Goal: Transaction & Acquisition: Purchase product/service

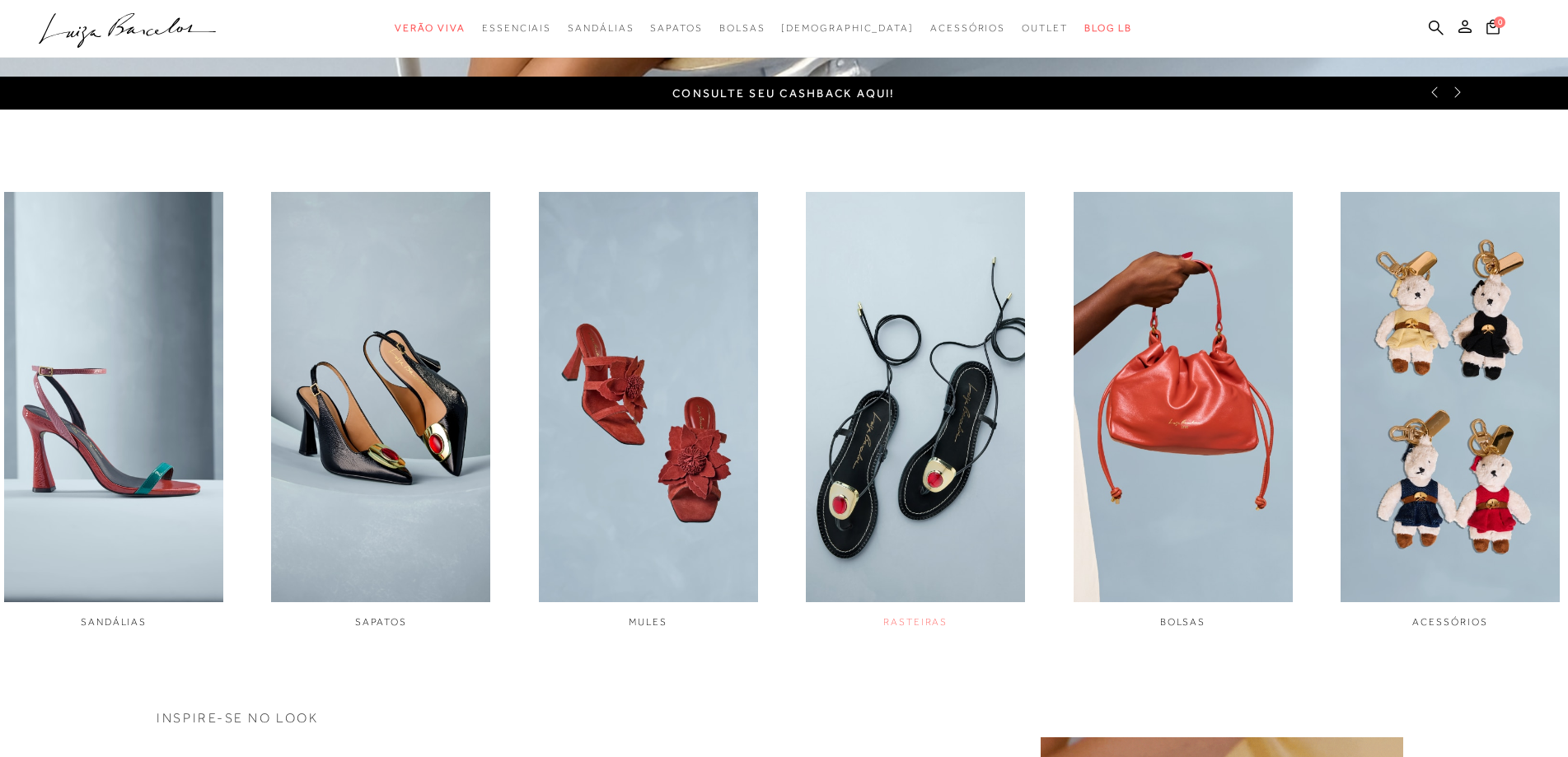
scroll to position [823, 0]
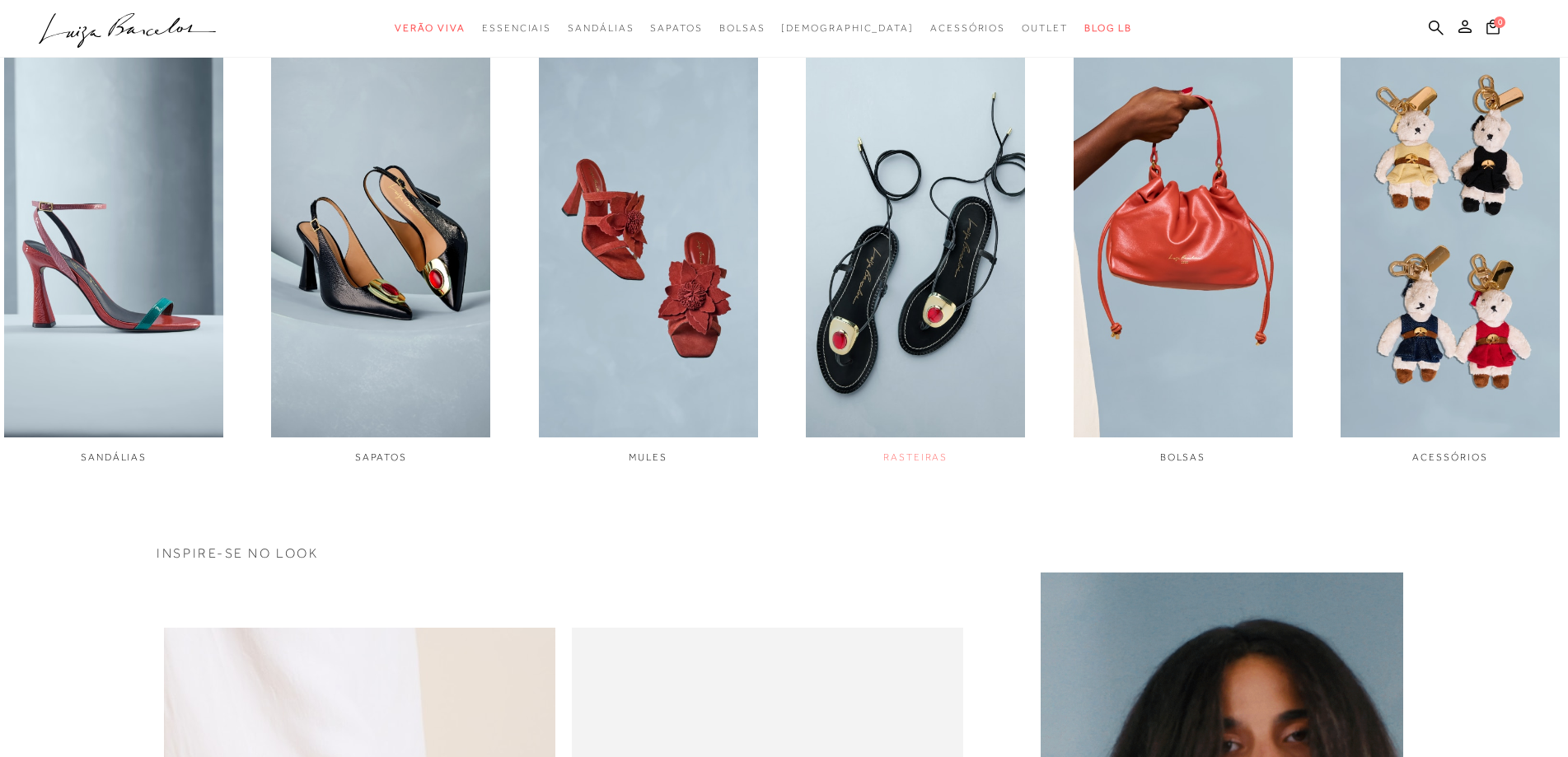
click at [885, 269] on img "4 / 6" at bounding box center [916, 231] width 220 height 410
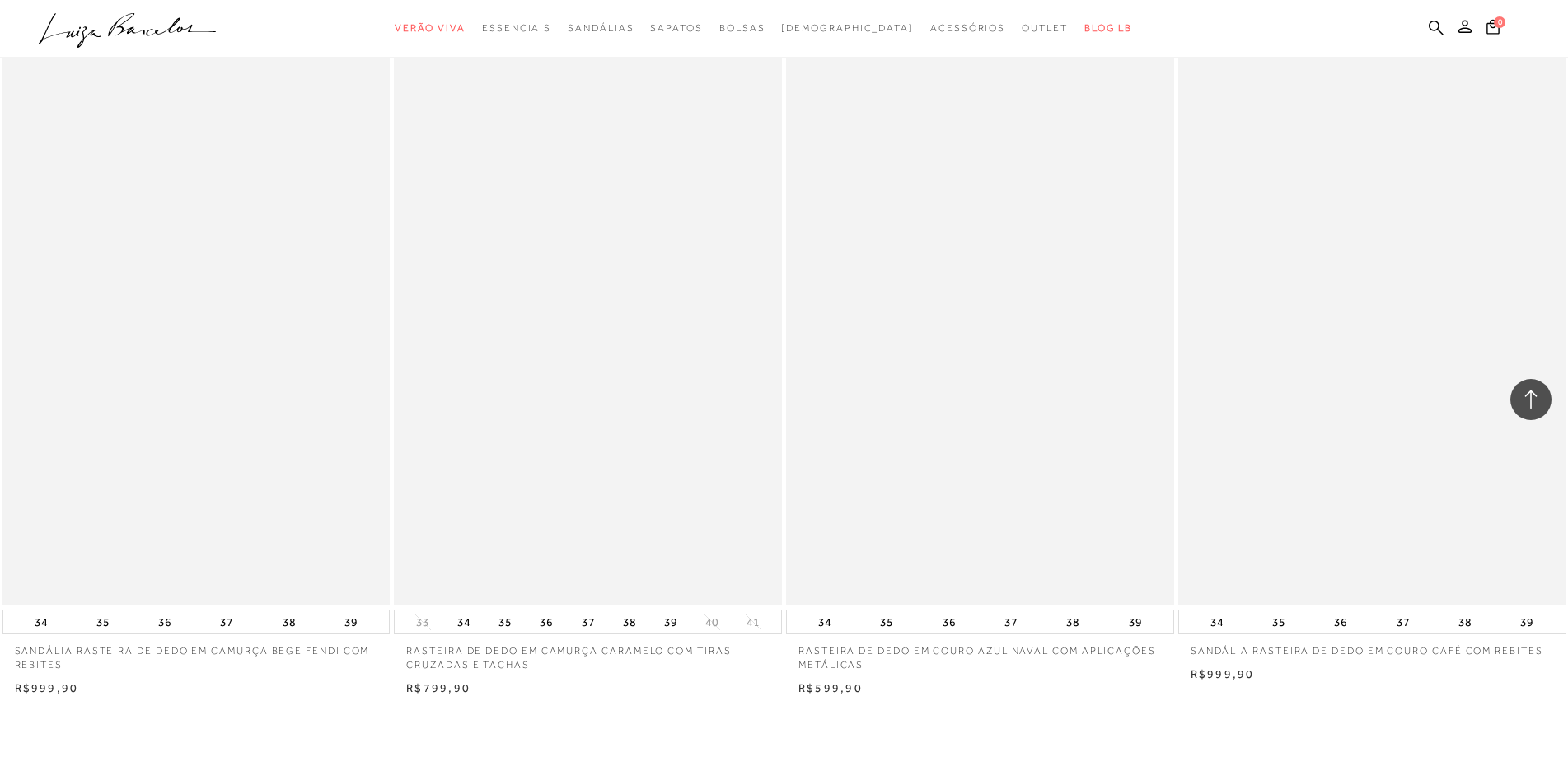
scroll to position [3790, 0]
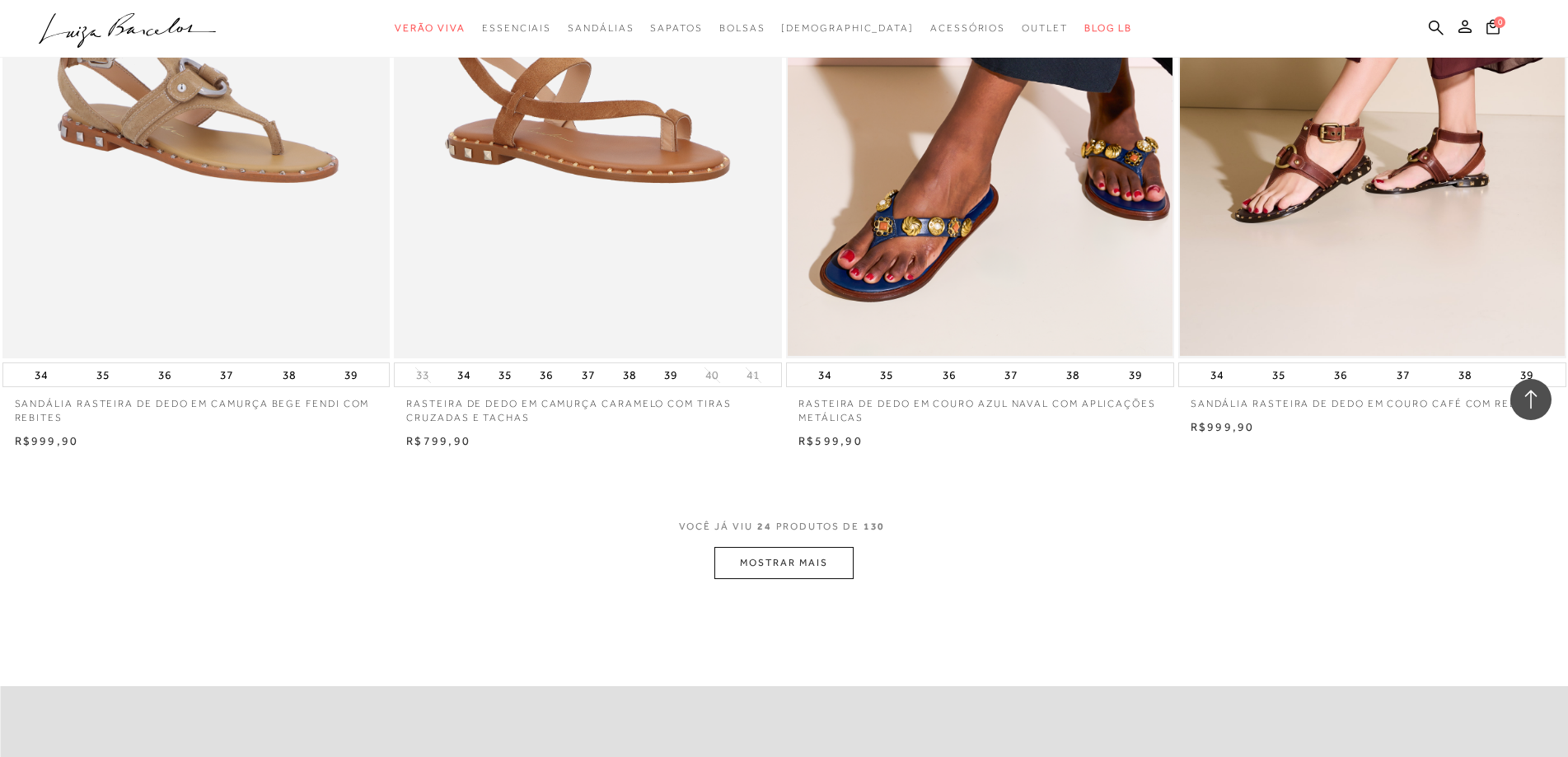
click at [817, 569] on button "MOSTRAR MAIS" at bounding box center [784, 562] width 138 height 32
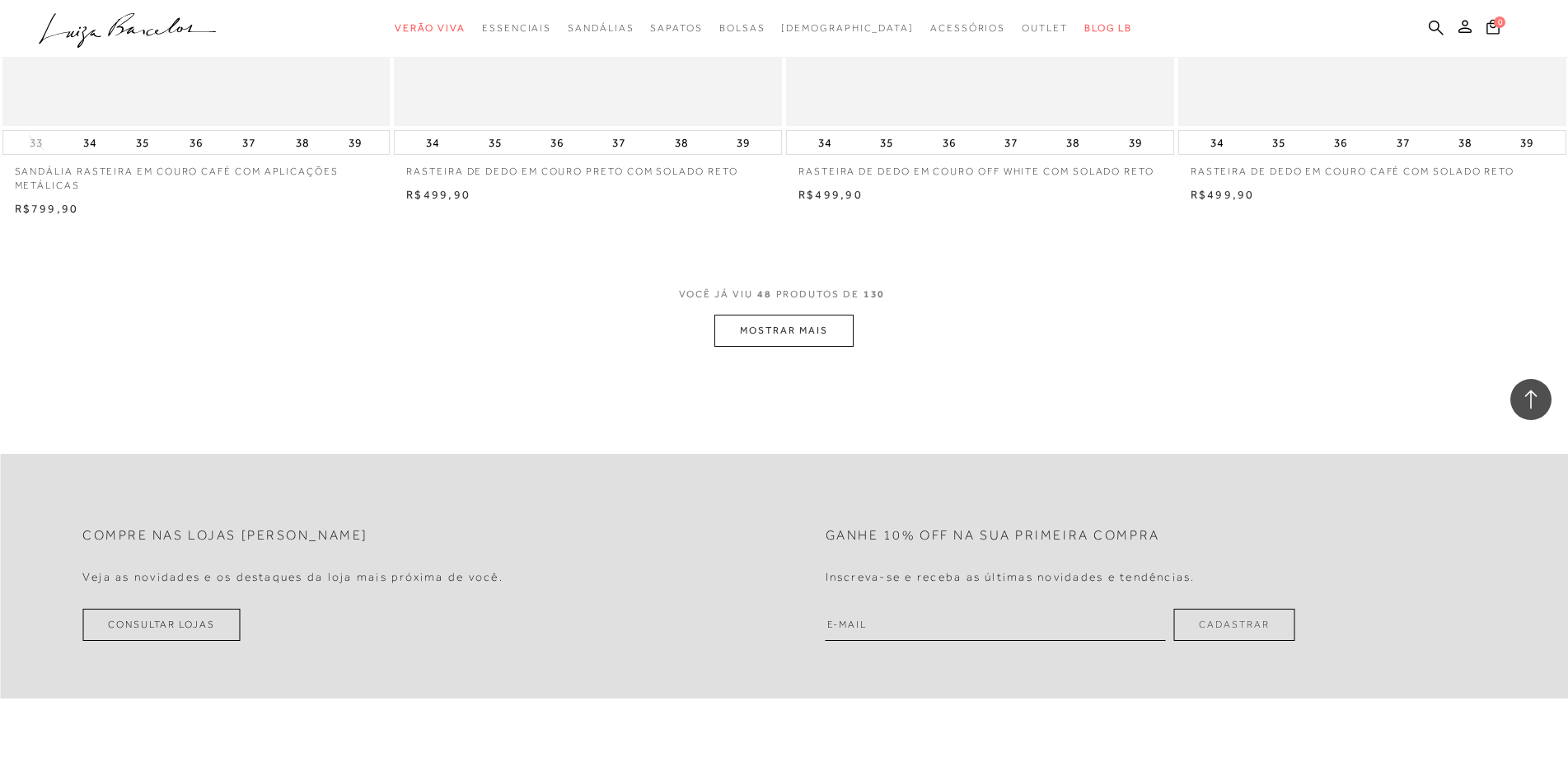
scroll to position [7908, 0]
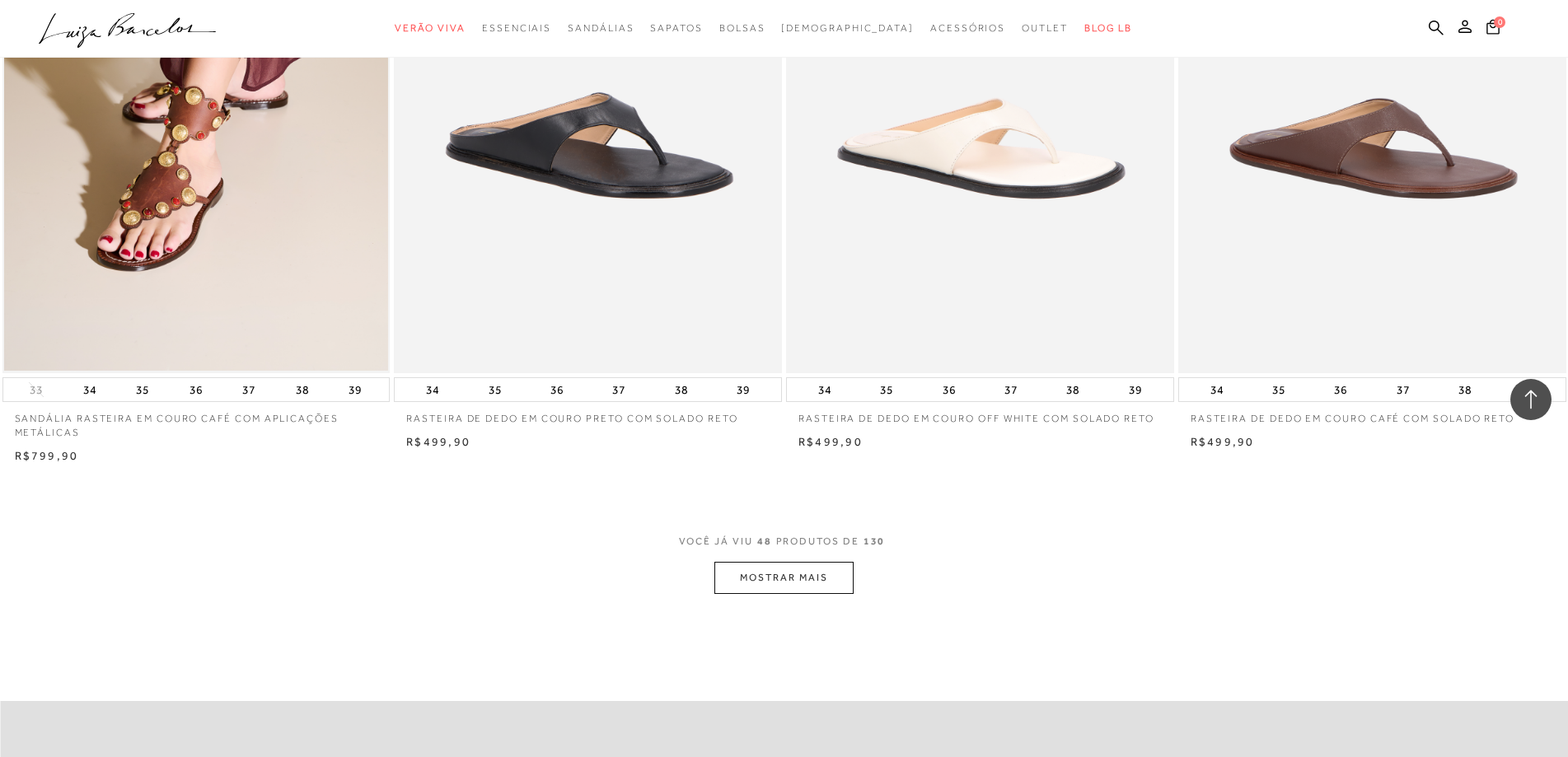
click at [747, 571] on button "MOSTRAR MAIS" at bounding box center [784, 577] width 138 height 32
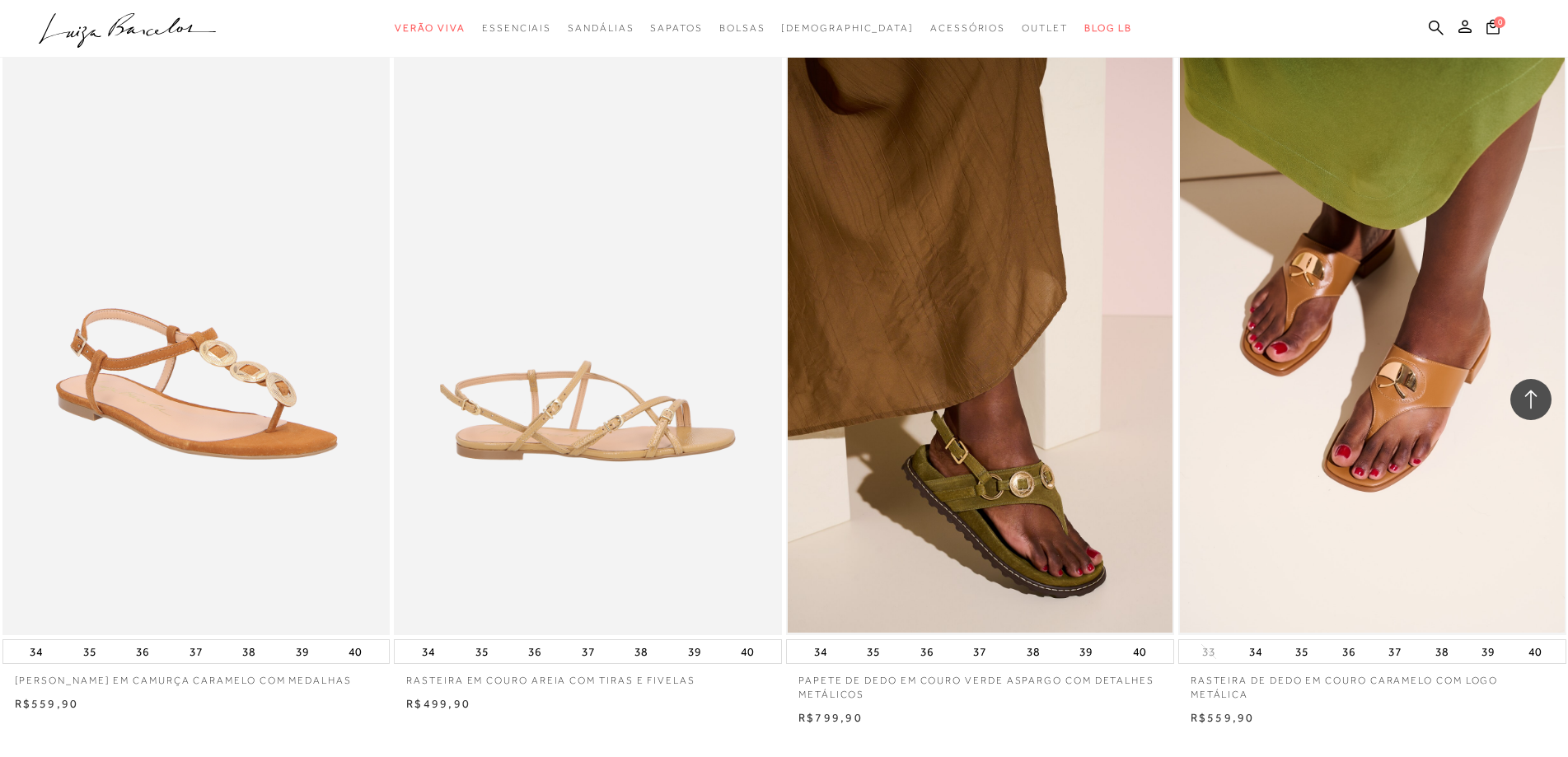
scroll to position [12028, 0]
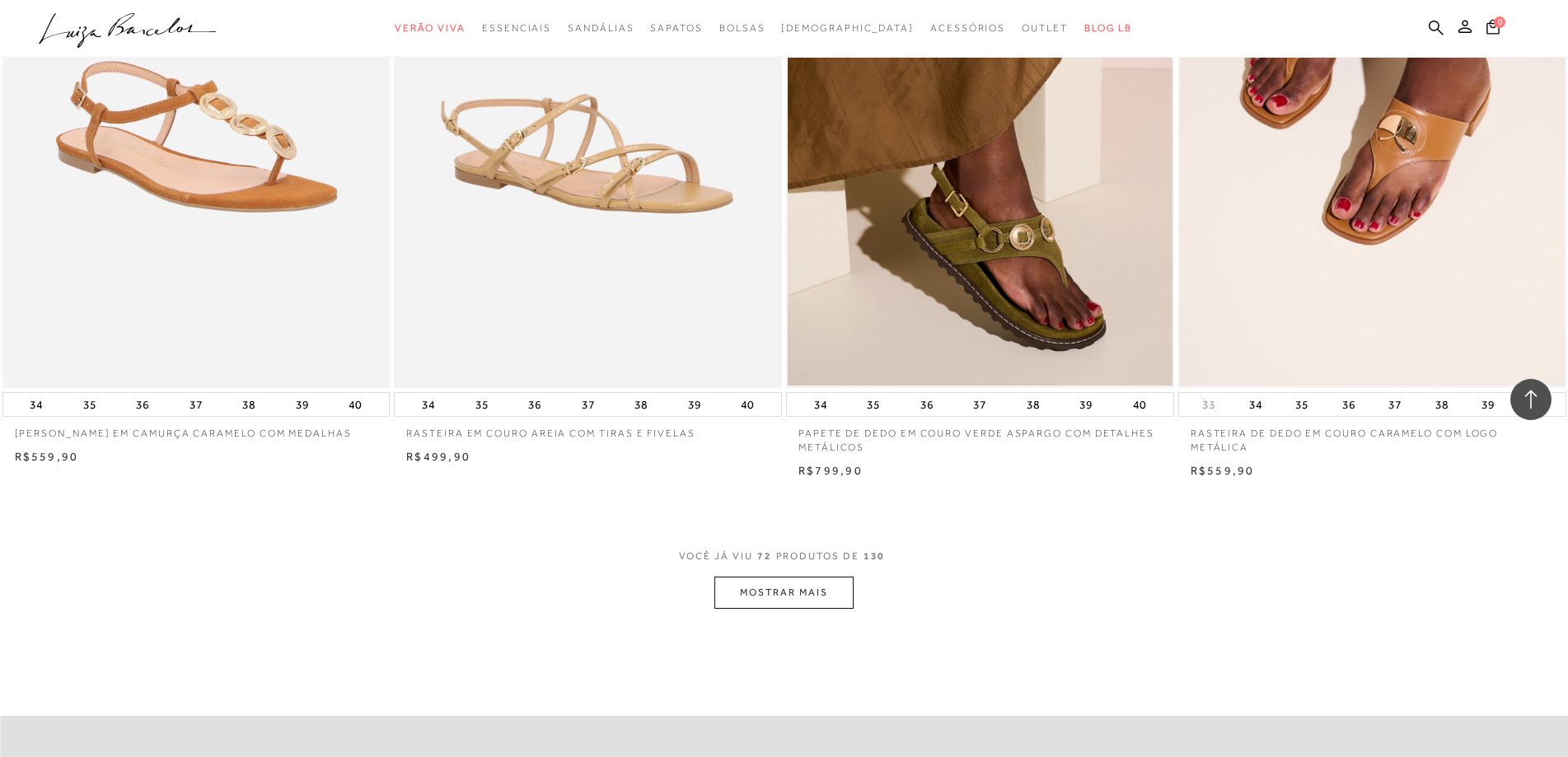
click at [782, 585] on button "MOSTRAR MAIS" at bounding box center [784, 592] width 138 height 32
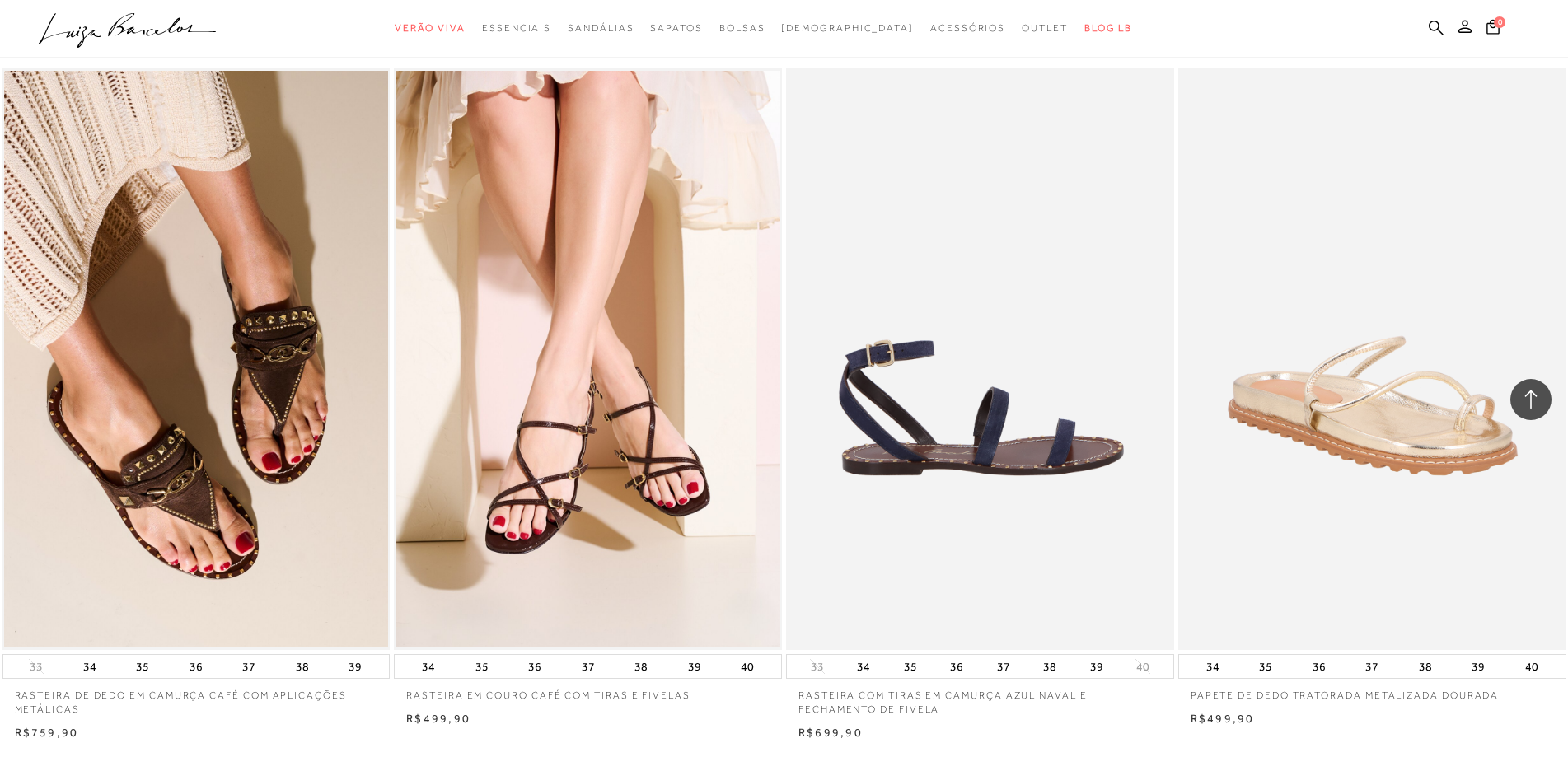
scroll to position [16230, 0]
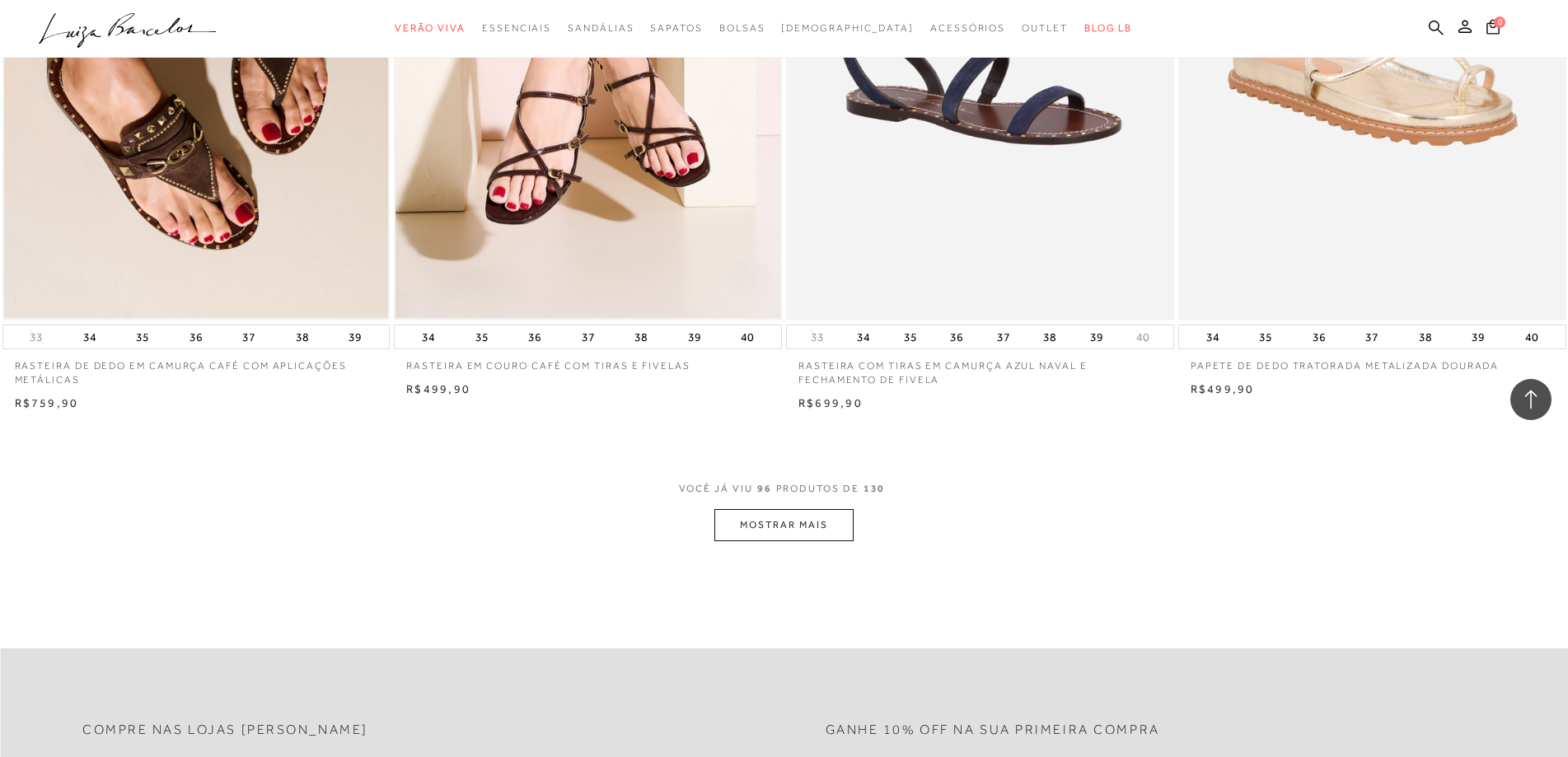
click at [768, 532] on button "MOSTRAR MAIS" at bounding box center [784, 525] width 138 height 32
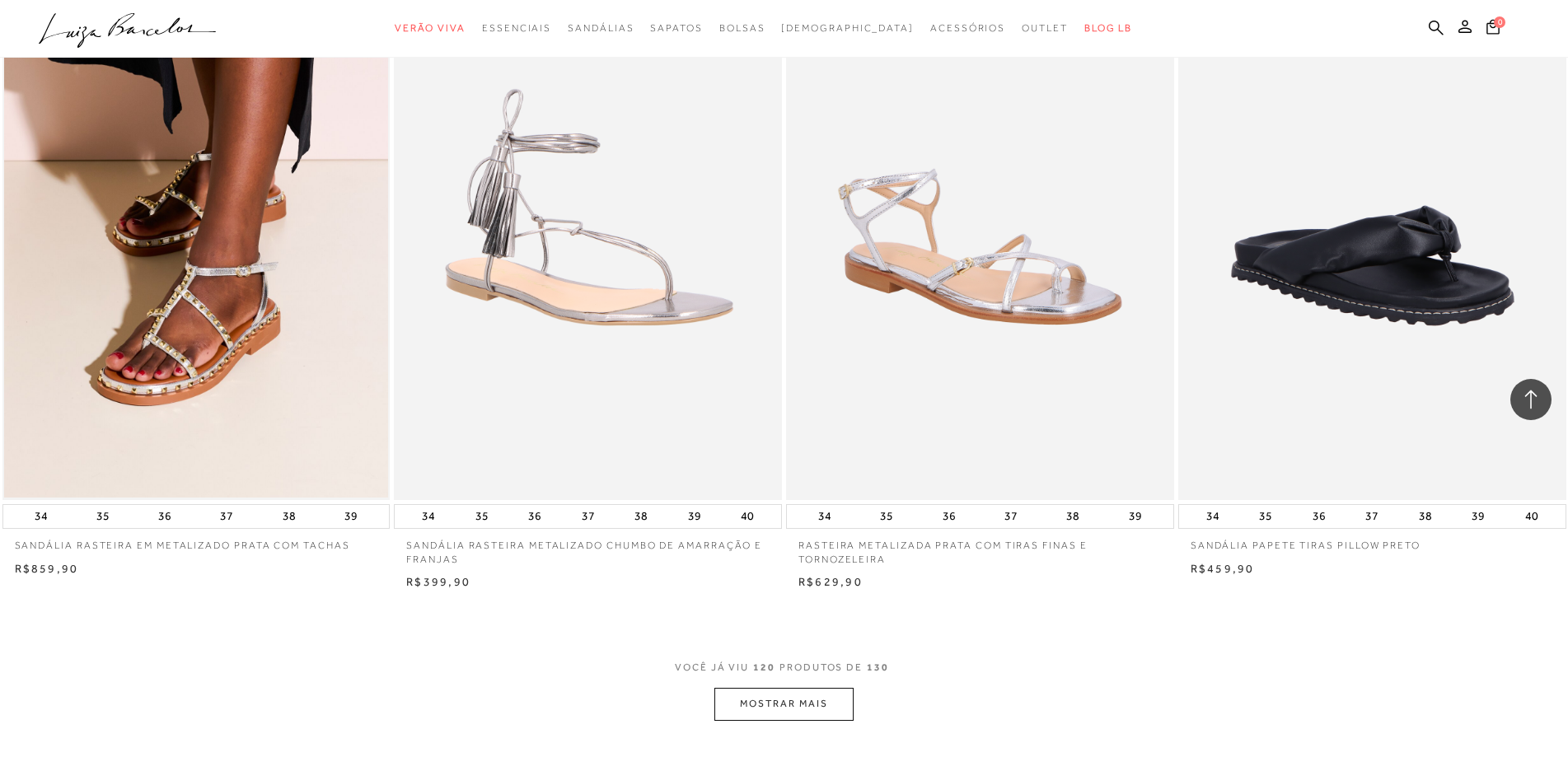
scroll to position [20431, 0]
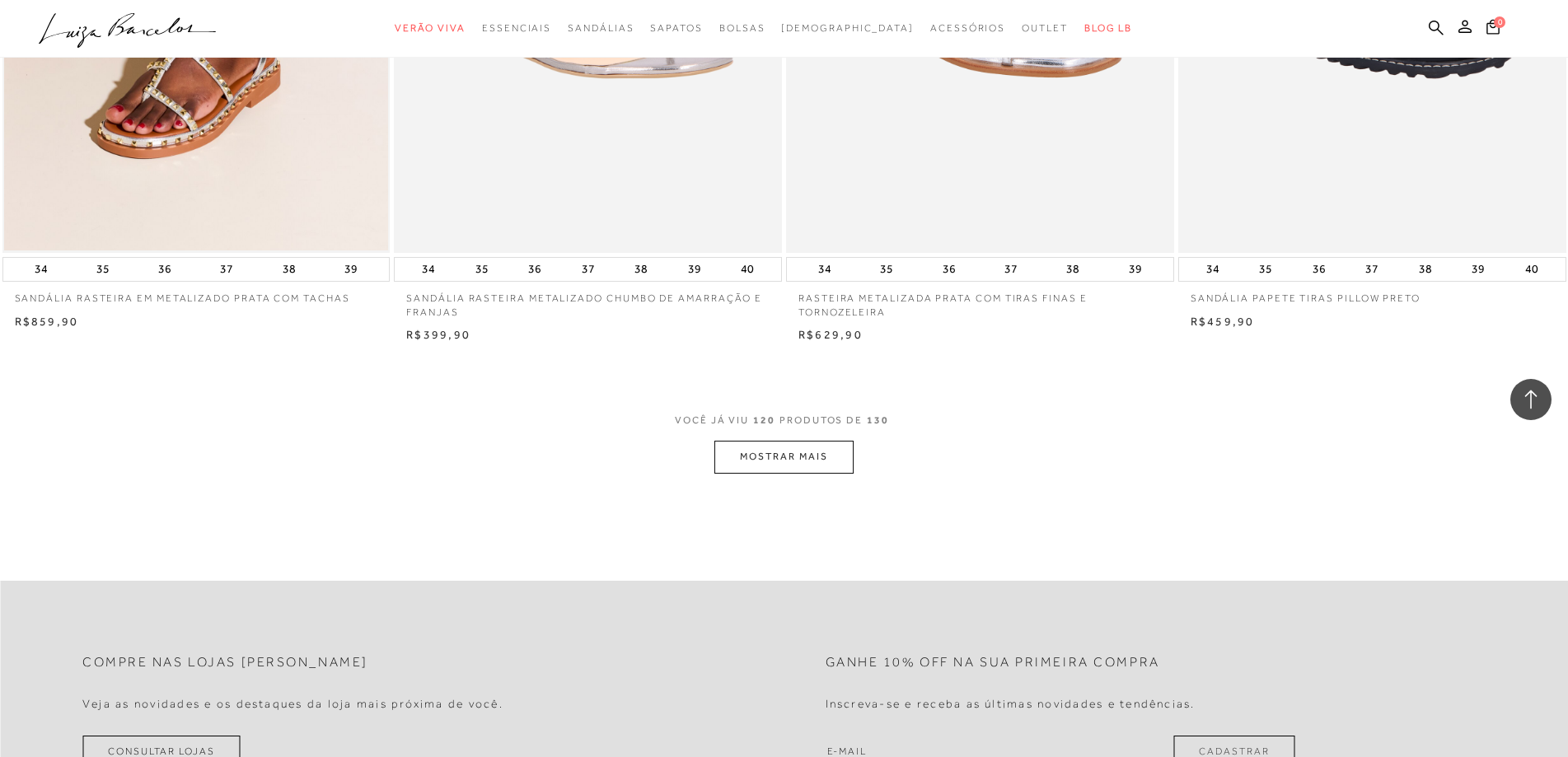
click at [829, 454] on button "MOSTRAR MAIS" at bounding box center [784, 456] width 138 height 32
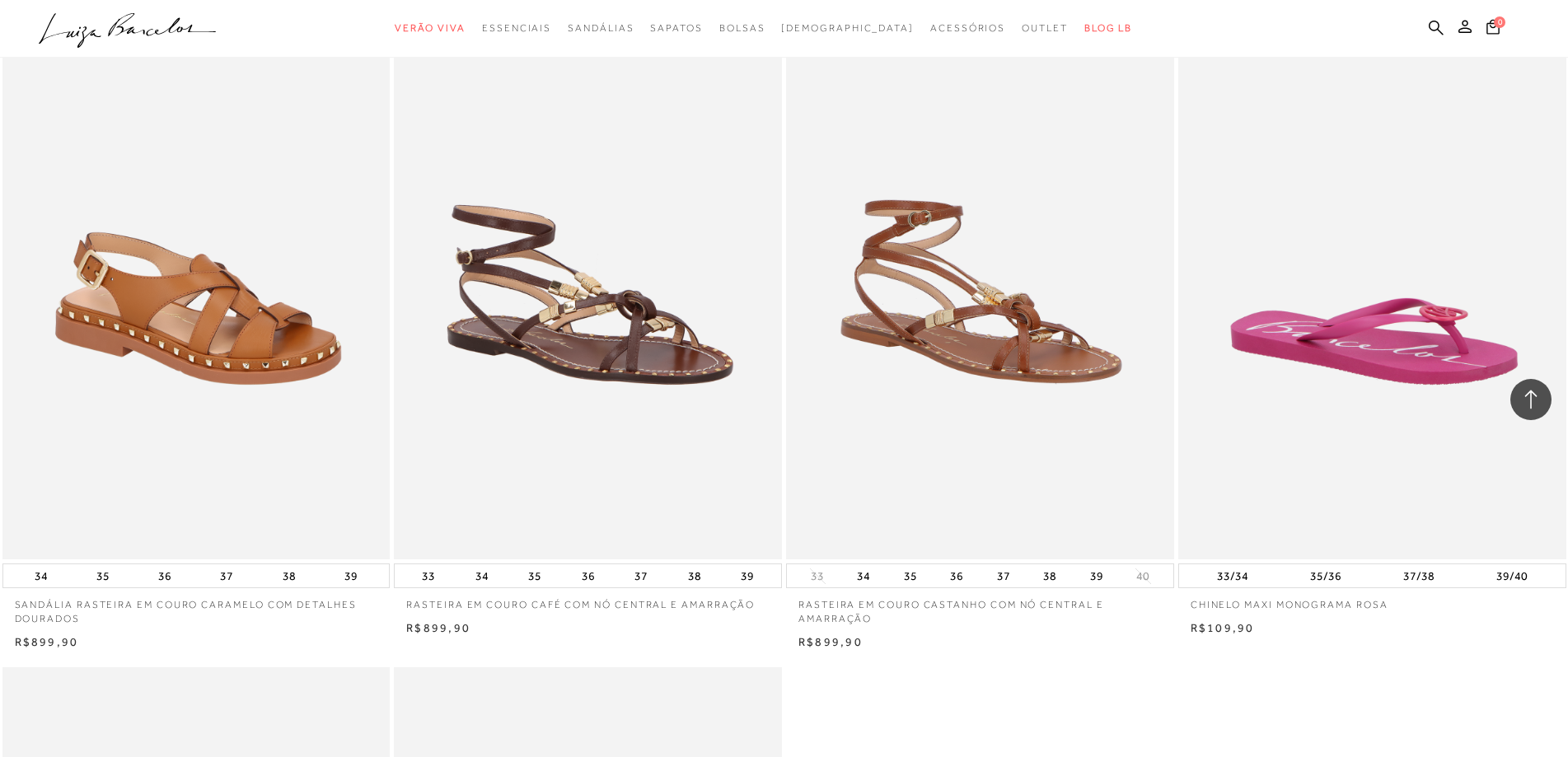
scroll to position [21173, 0]
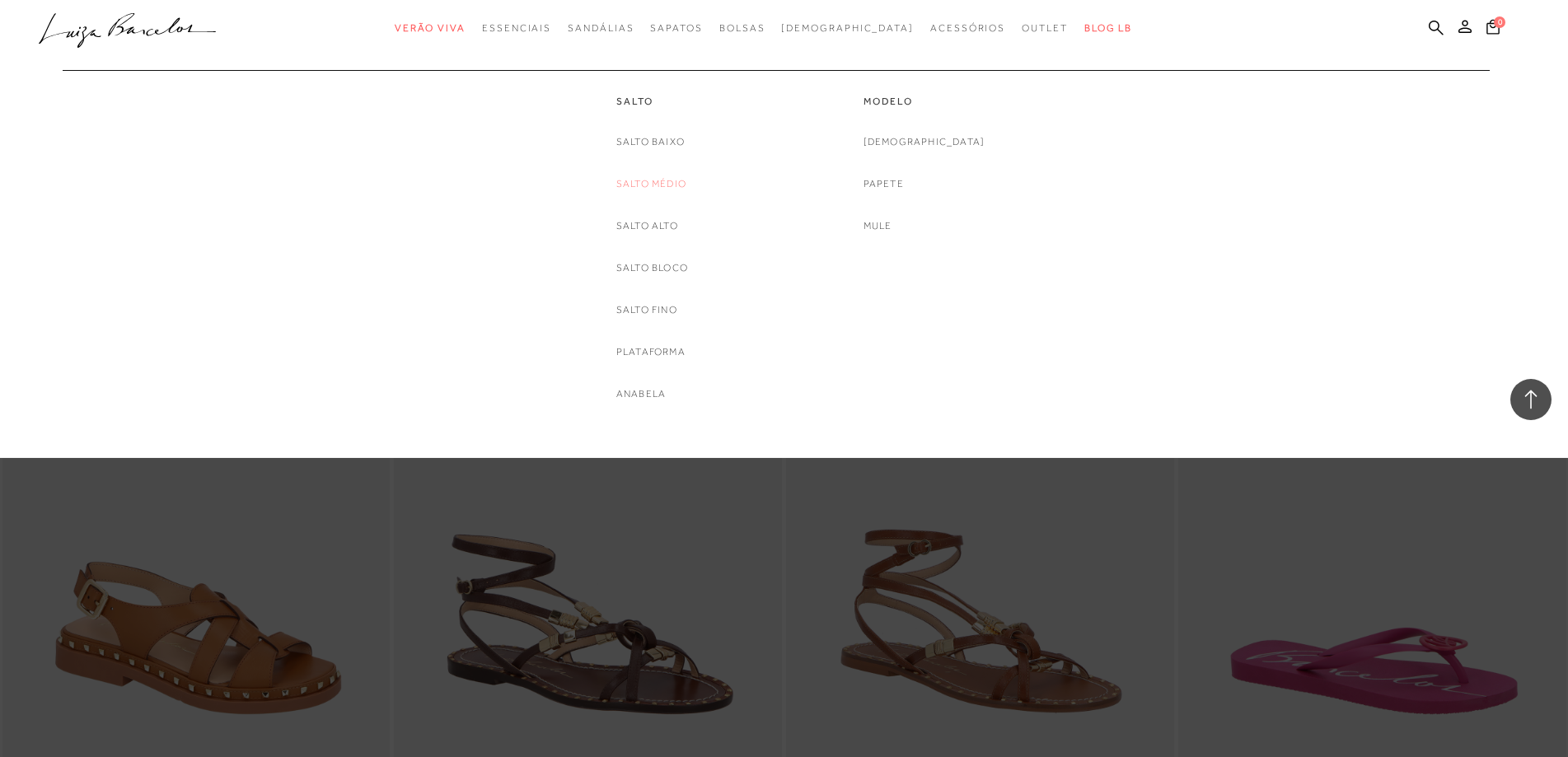
click at [663, 185] on link "Salto Médio" at bounding box center [651, 183] width 70 height 18
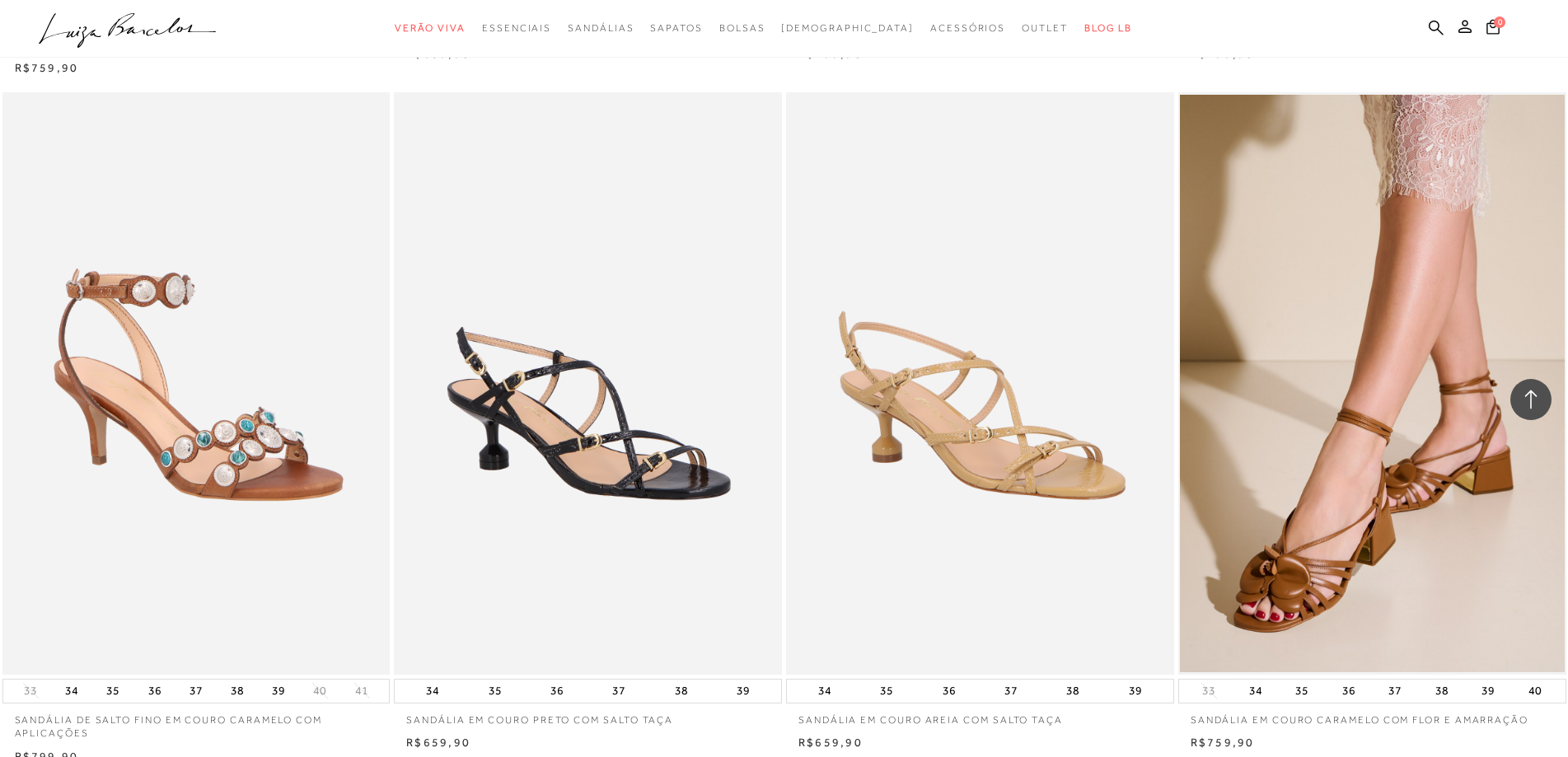
scroll to position [3708, 0]
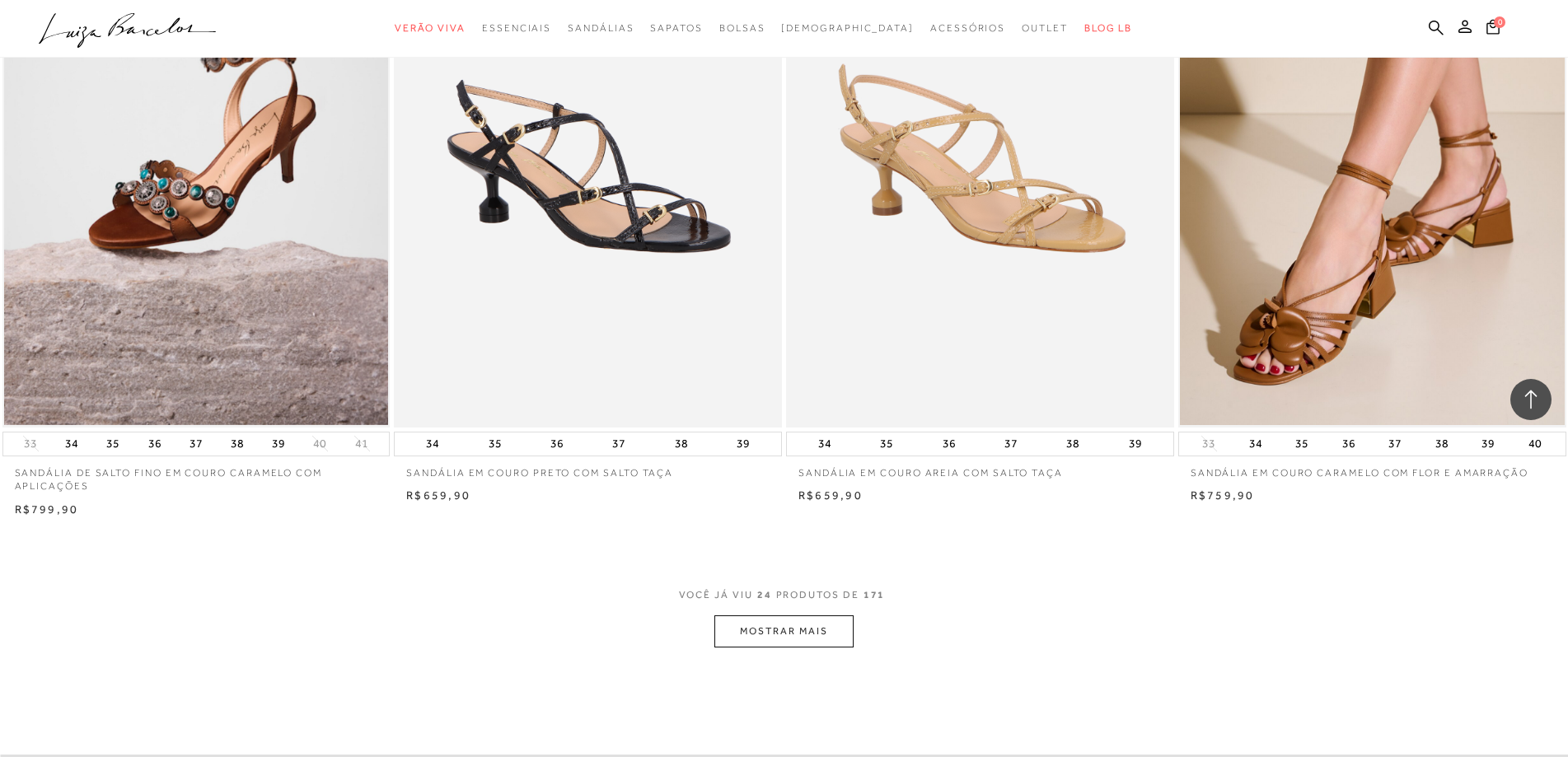
click at [778, 633] on button "MOSTRAR MAIS" at bounding box center [784, 631] width 138 height 32
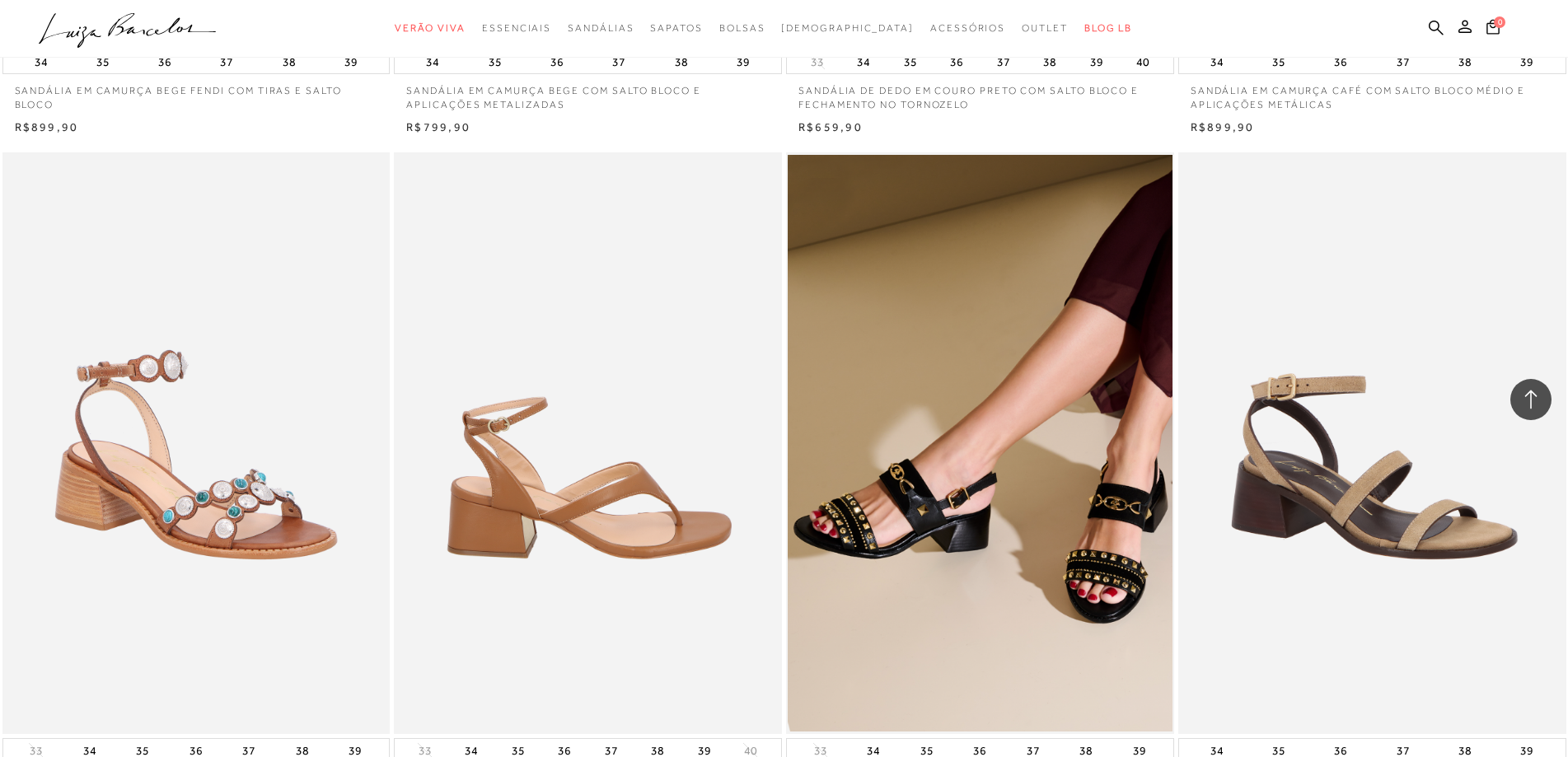
scroll to position [4861, 0]
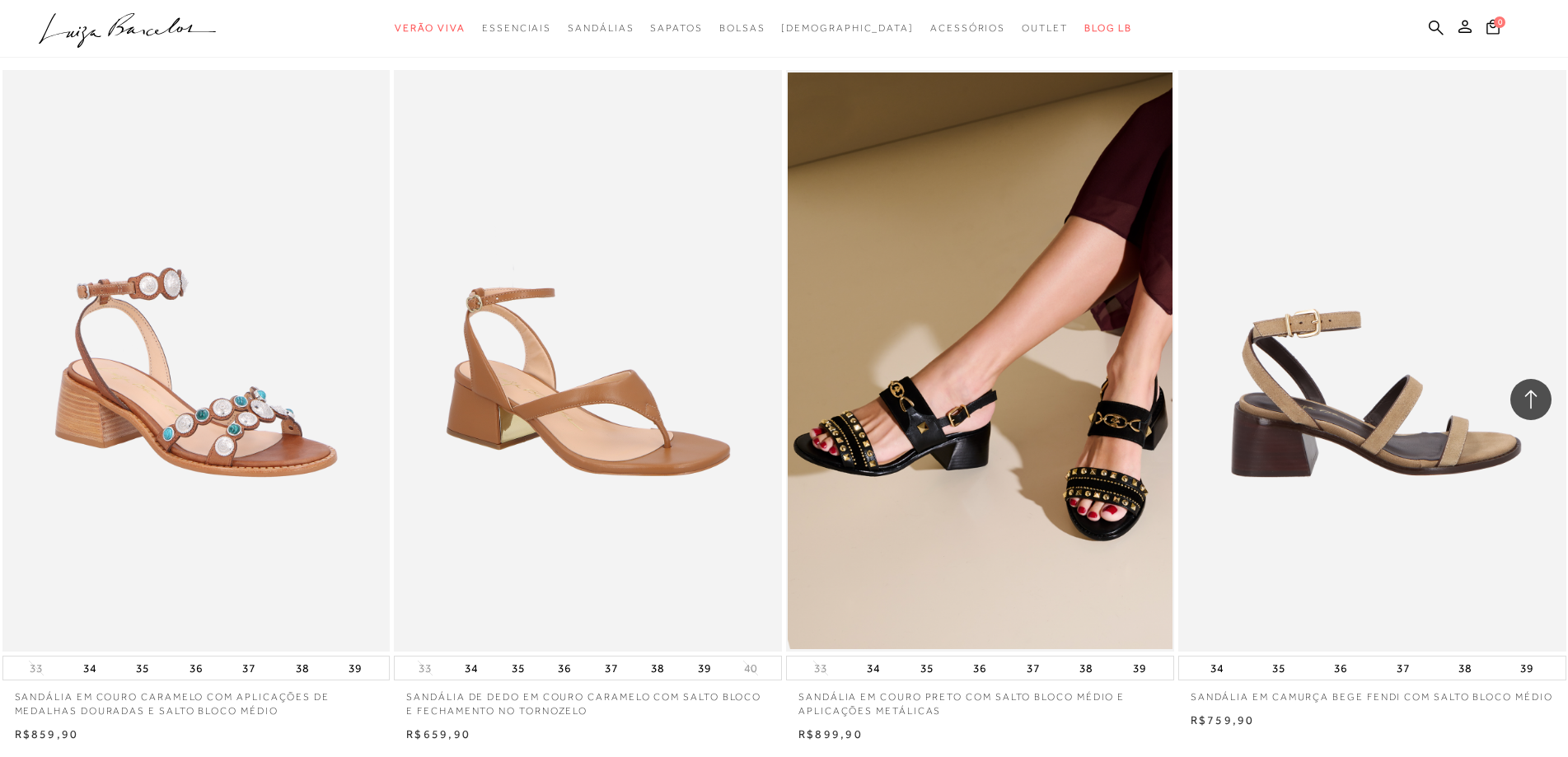
click at [1321, 409] on img at bounding box center [1372, 361] width 386 height 582
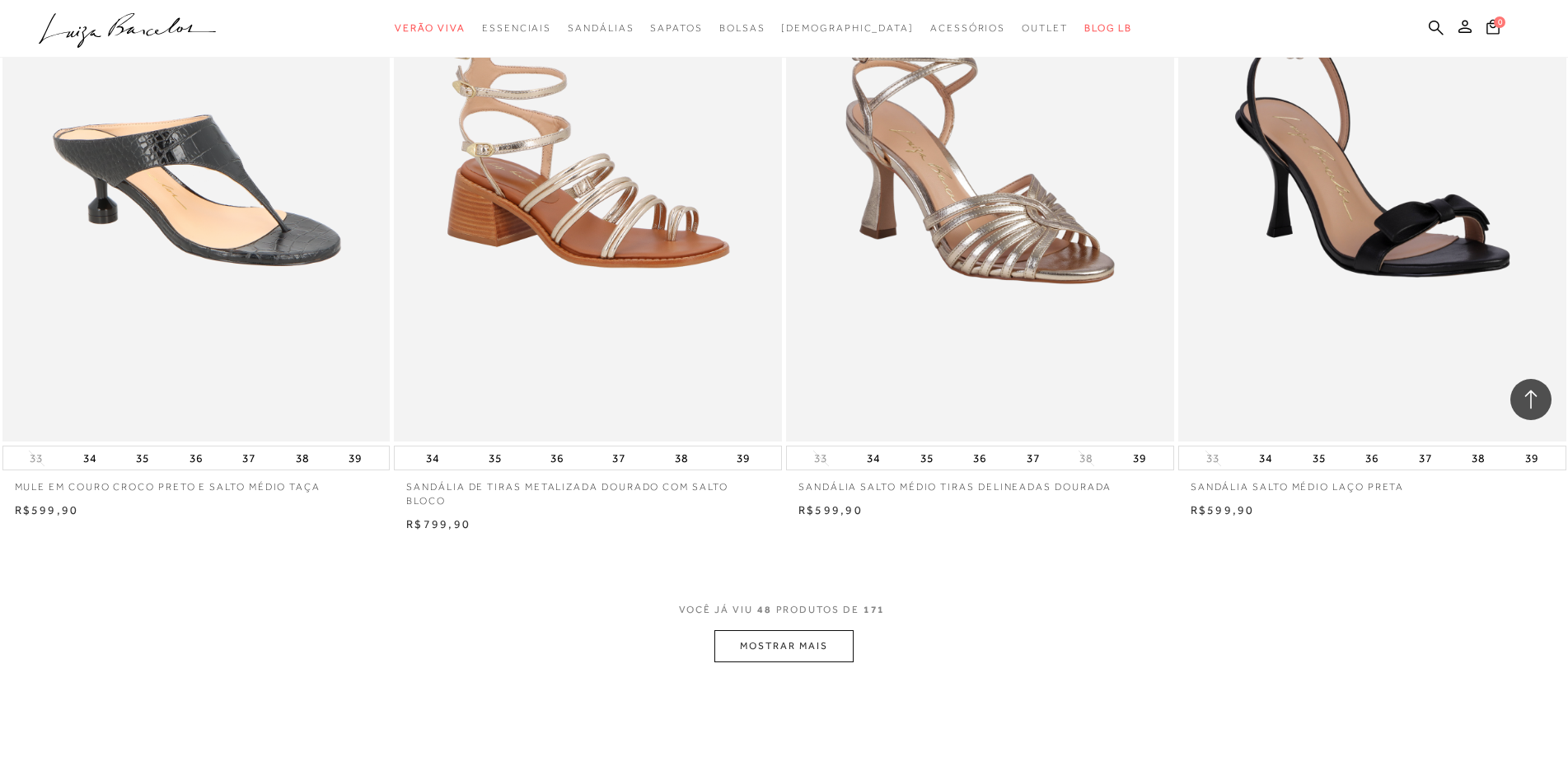
scroll to position [8156, 0]
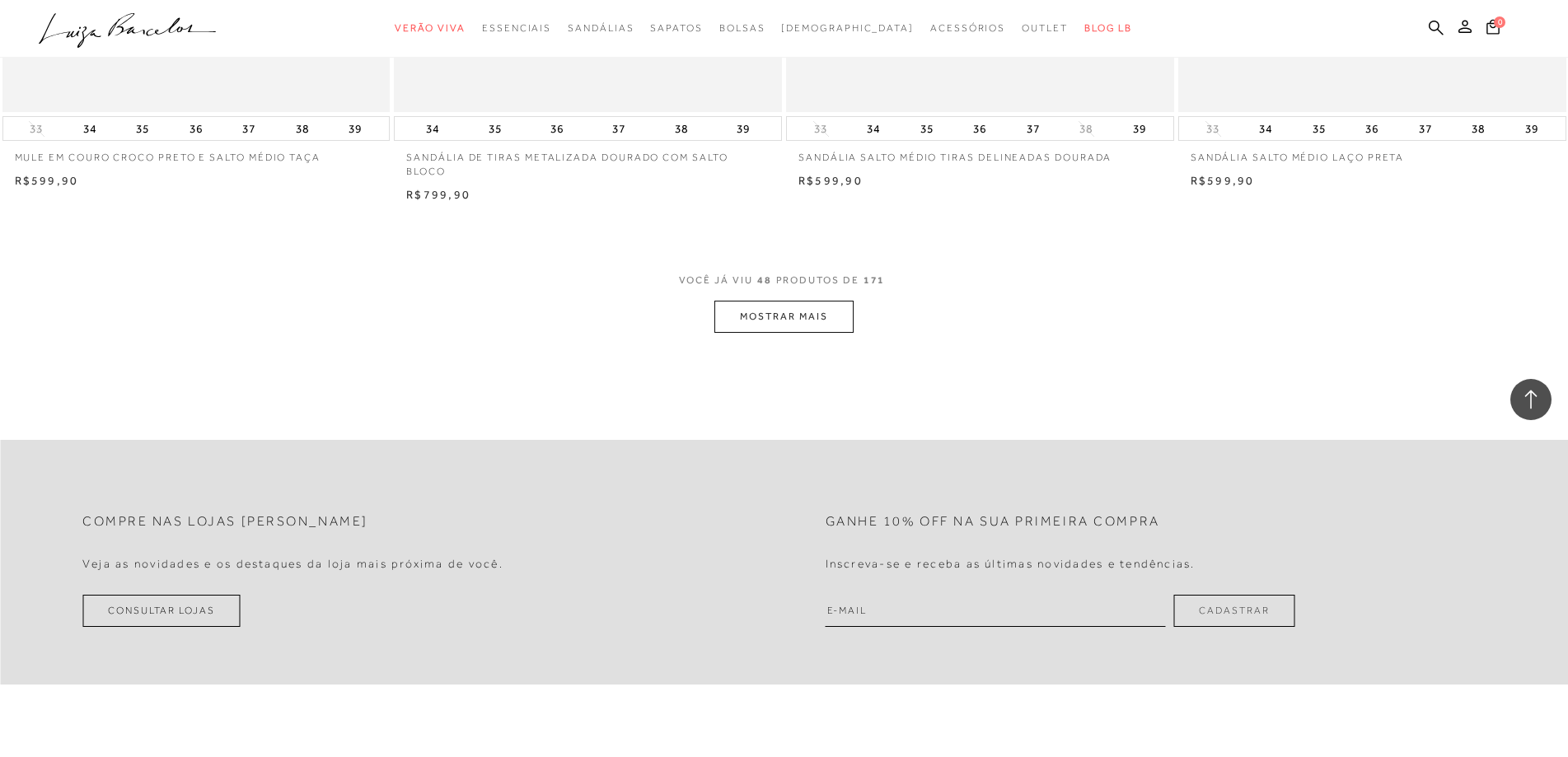
click at [780, 313] on button "MOSTRAR MAIS" at bounding box center [784, 316] width 138 height 32
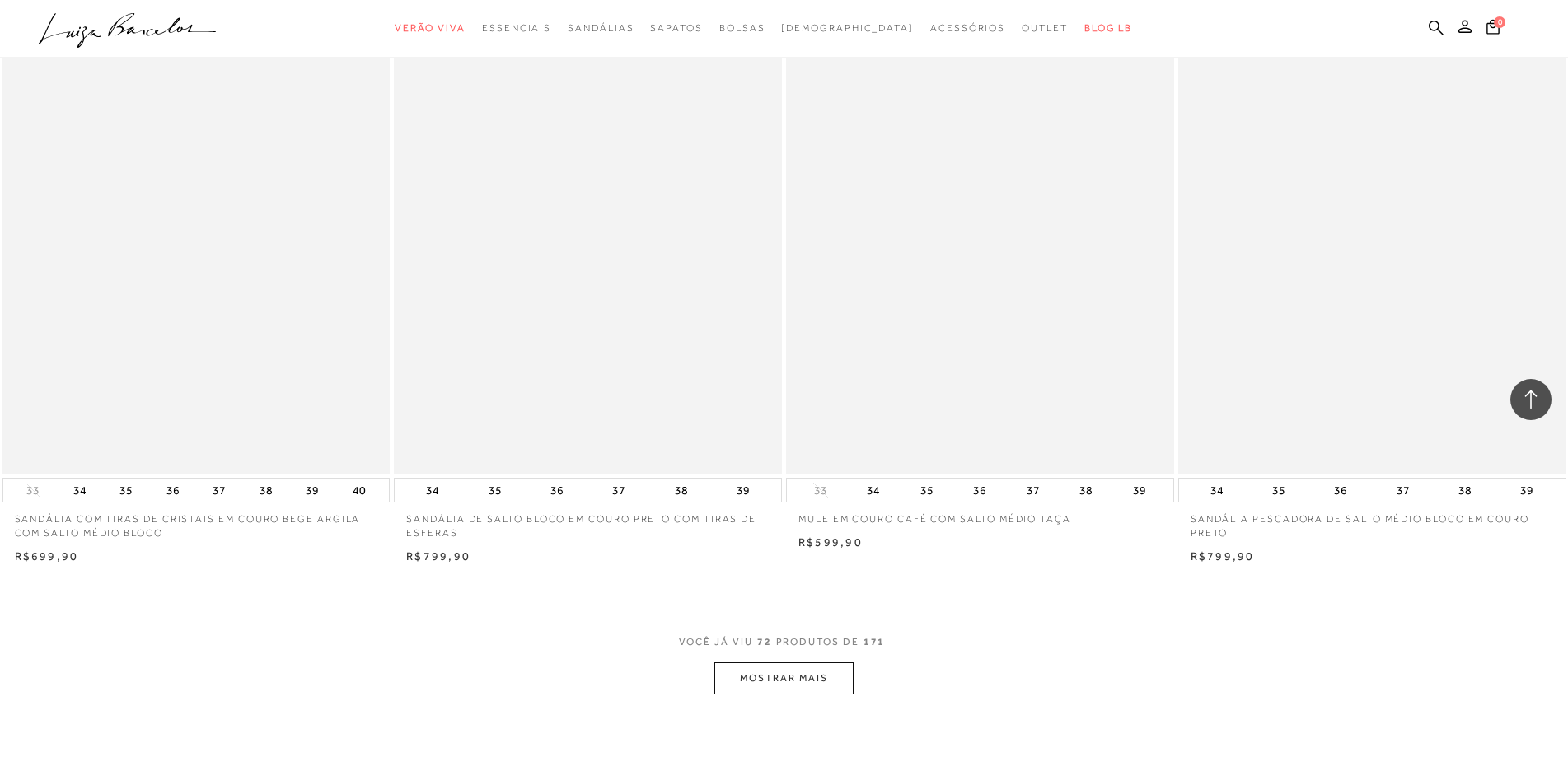
scroll to position [12275, 0]
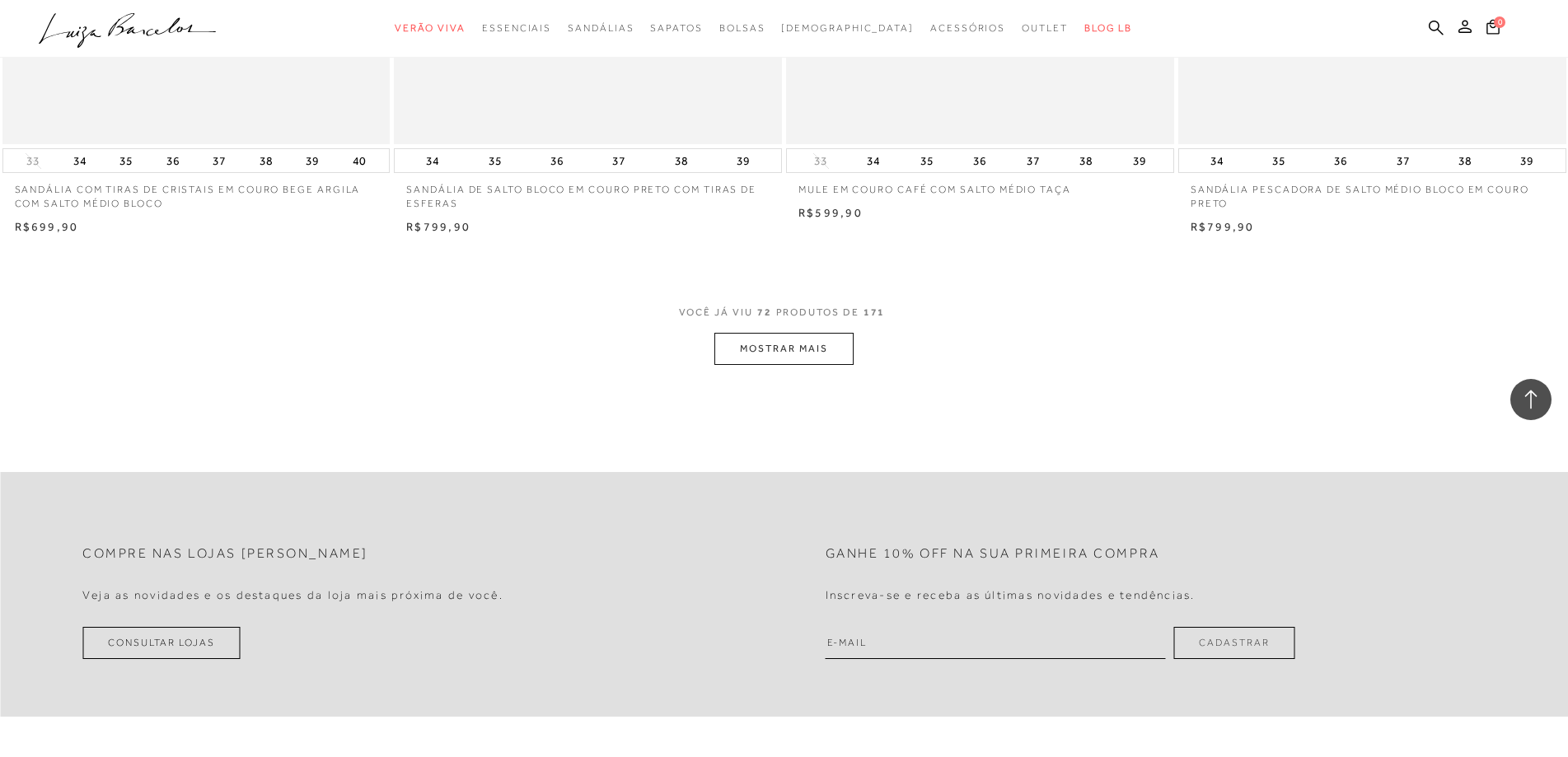
click at [819, 346] on button "MOSTRAR MAIS" at bounding box center [784, 349] width 138 height 32
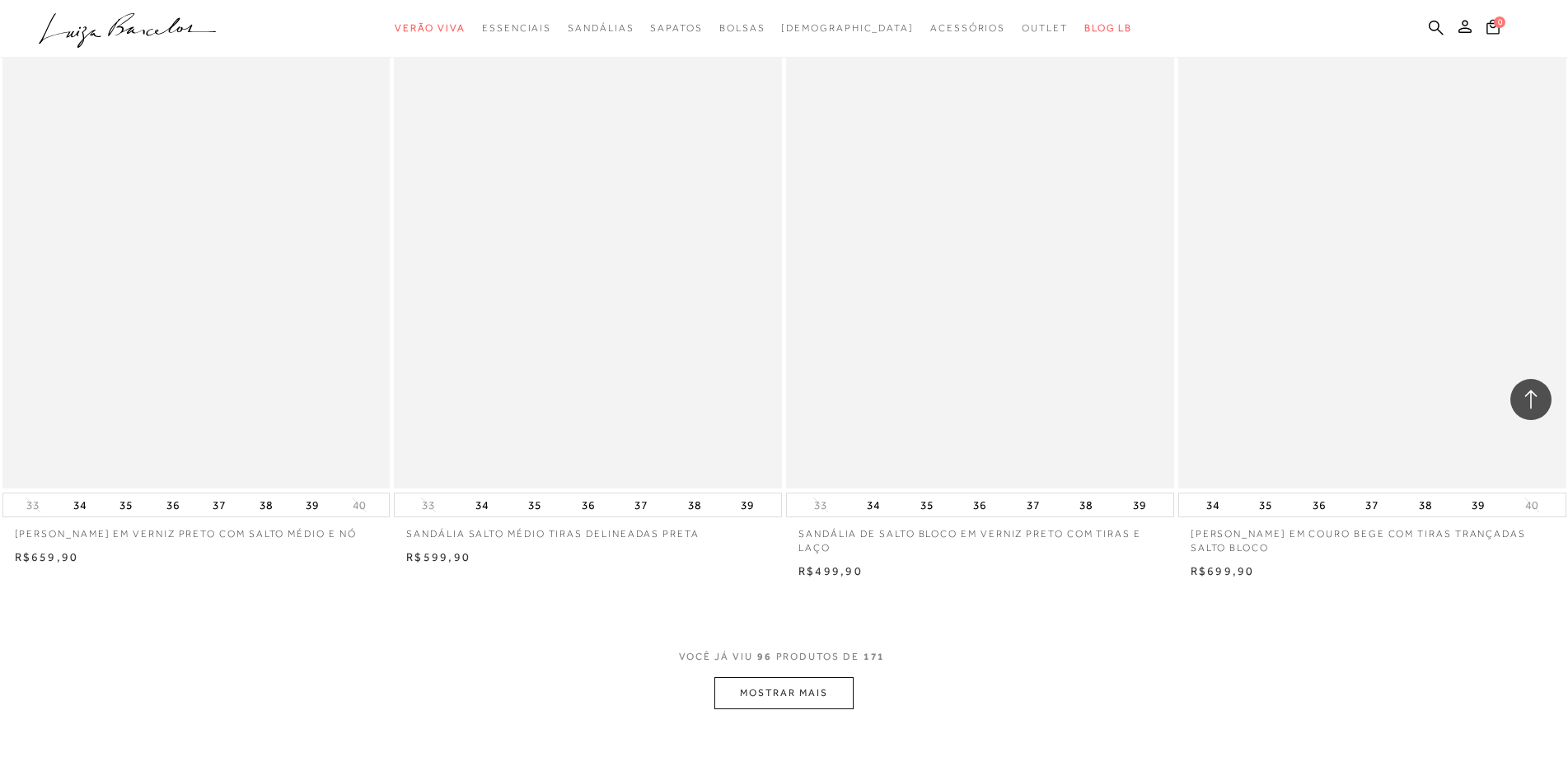
scroll to position [16312, 0]
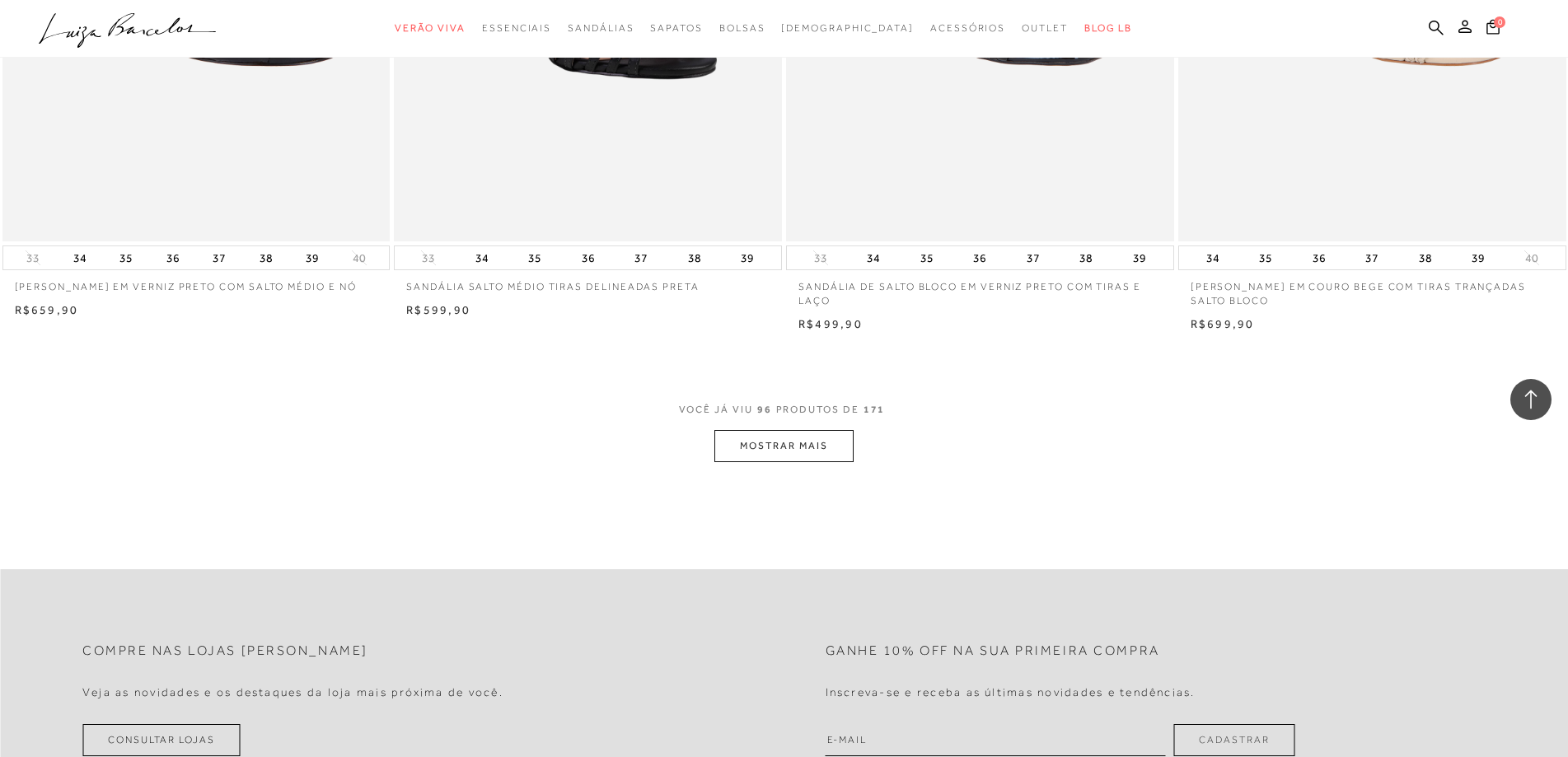
click at [830, 444] on button "MOSTRAR MAIS" at bounding box center [784, 445] width 138 height 32
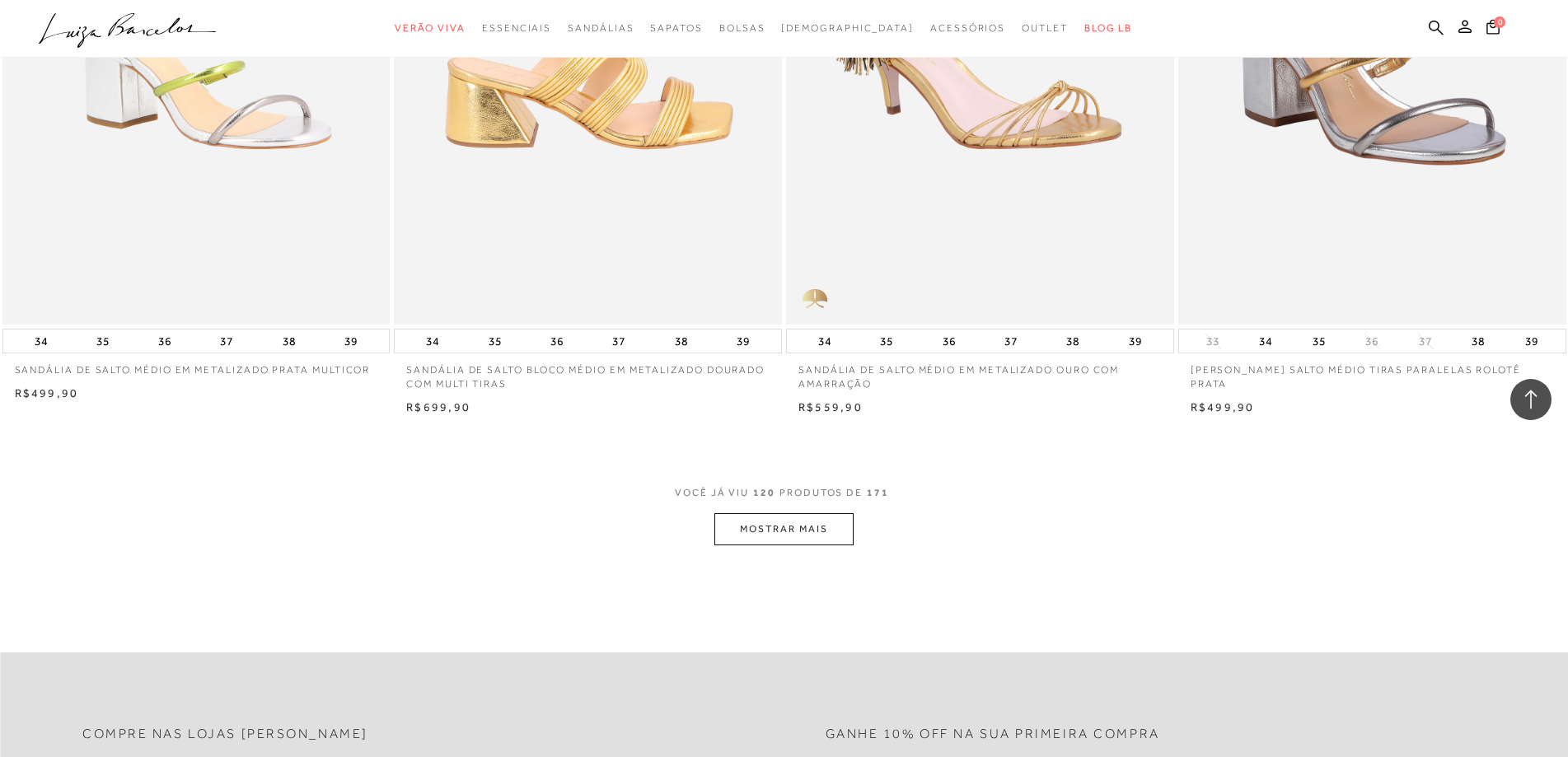
scroll to position [20431, 0]
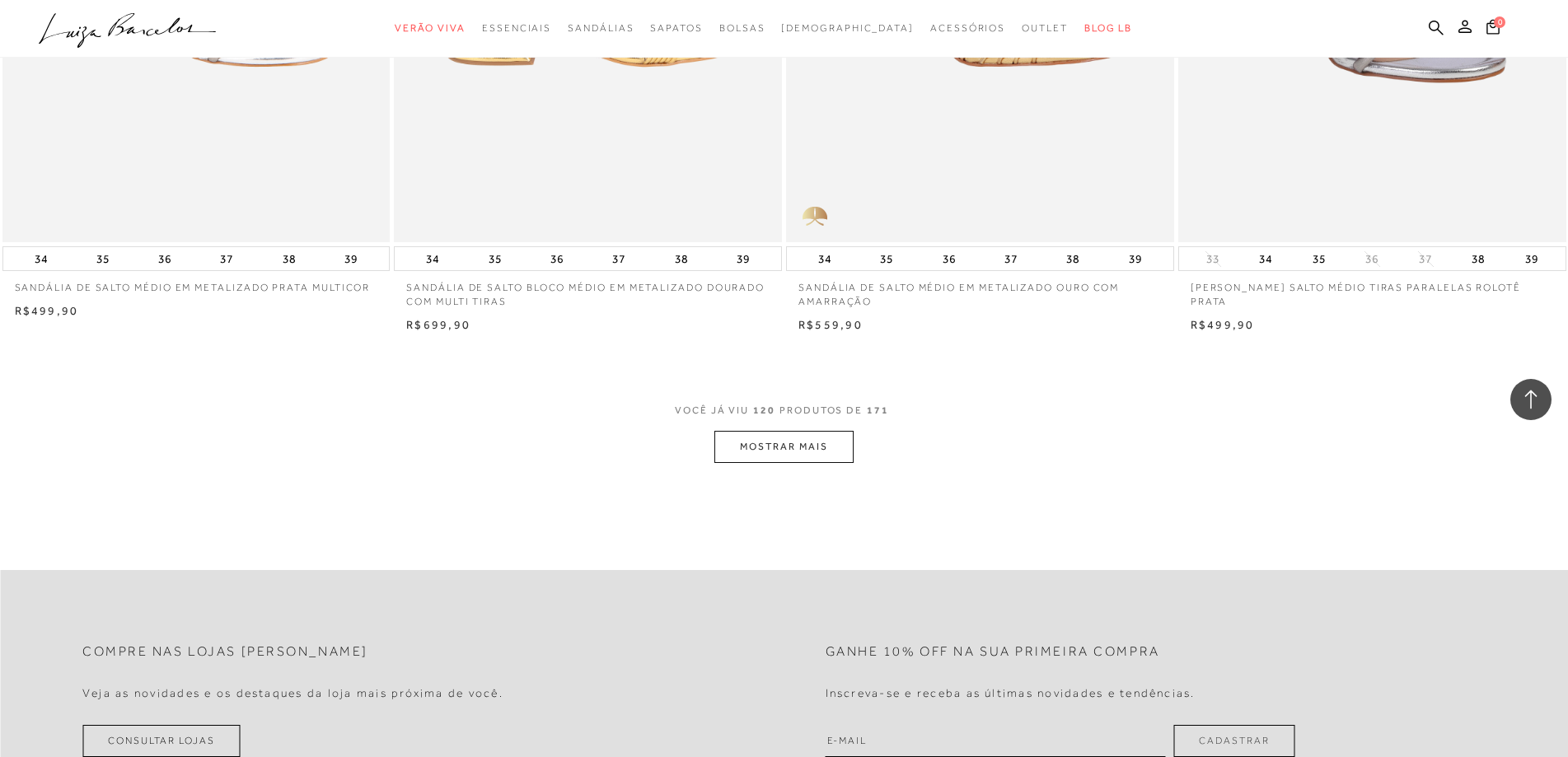
click at [818, 452] on button "MOSTRAR MAIS" at bounding box center [784, 446] width 138 height 32
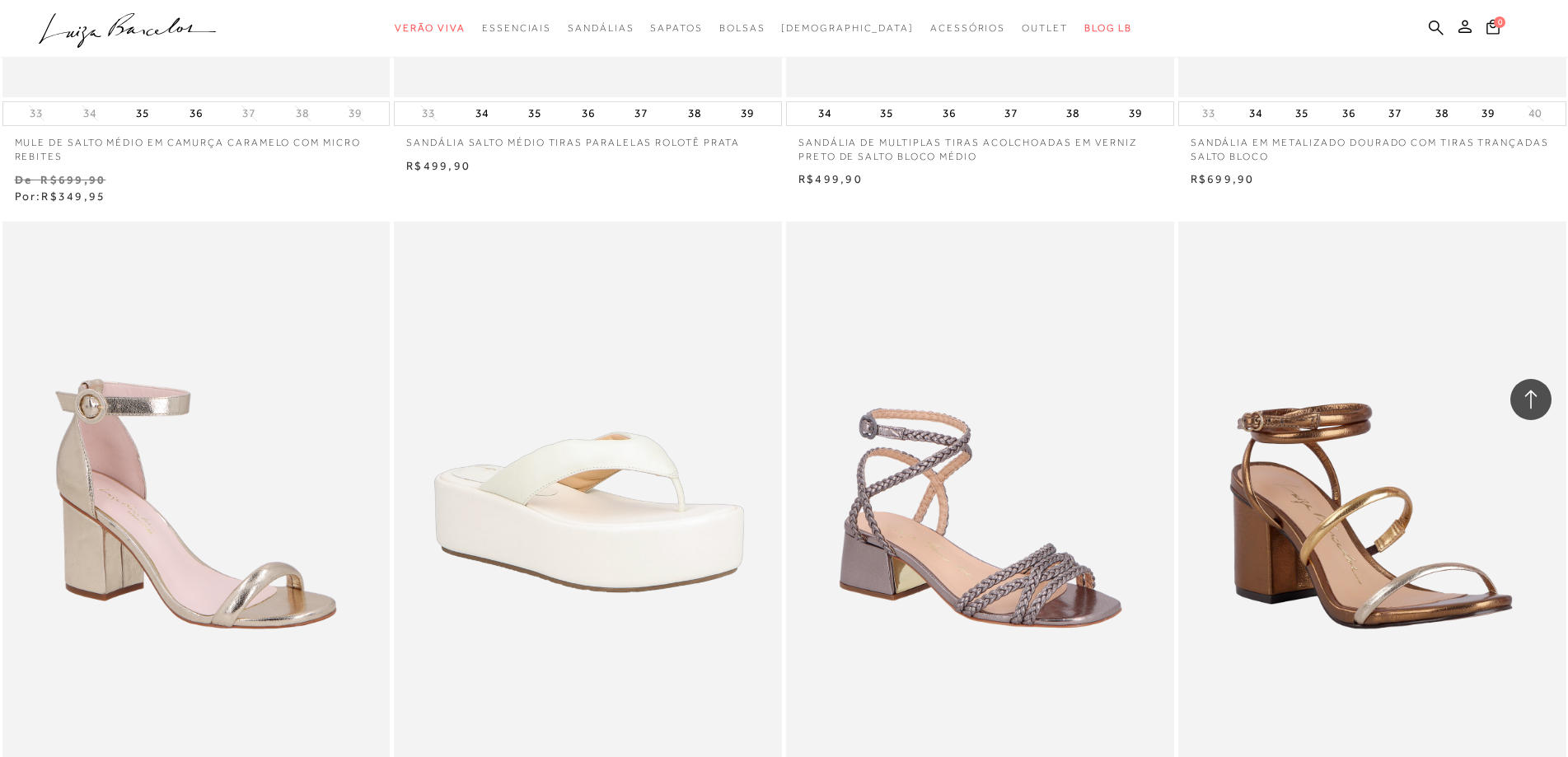
scroll to position [24385, 0]
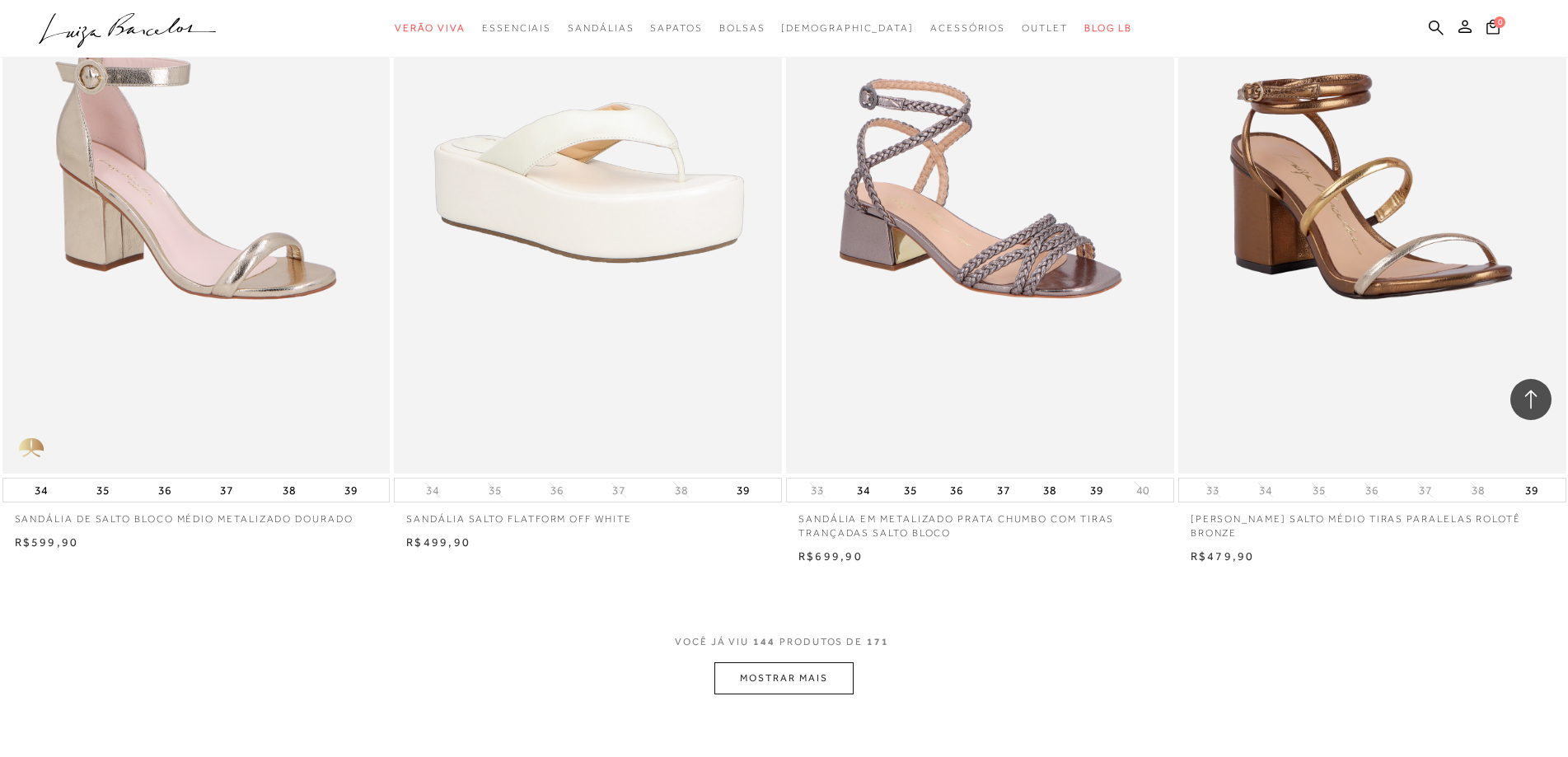
click at [779, 680] on button "MOSTRAR MAIS" at bounding box center [784, 678] width 138 height 32
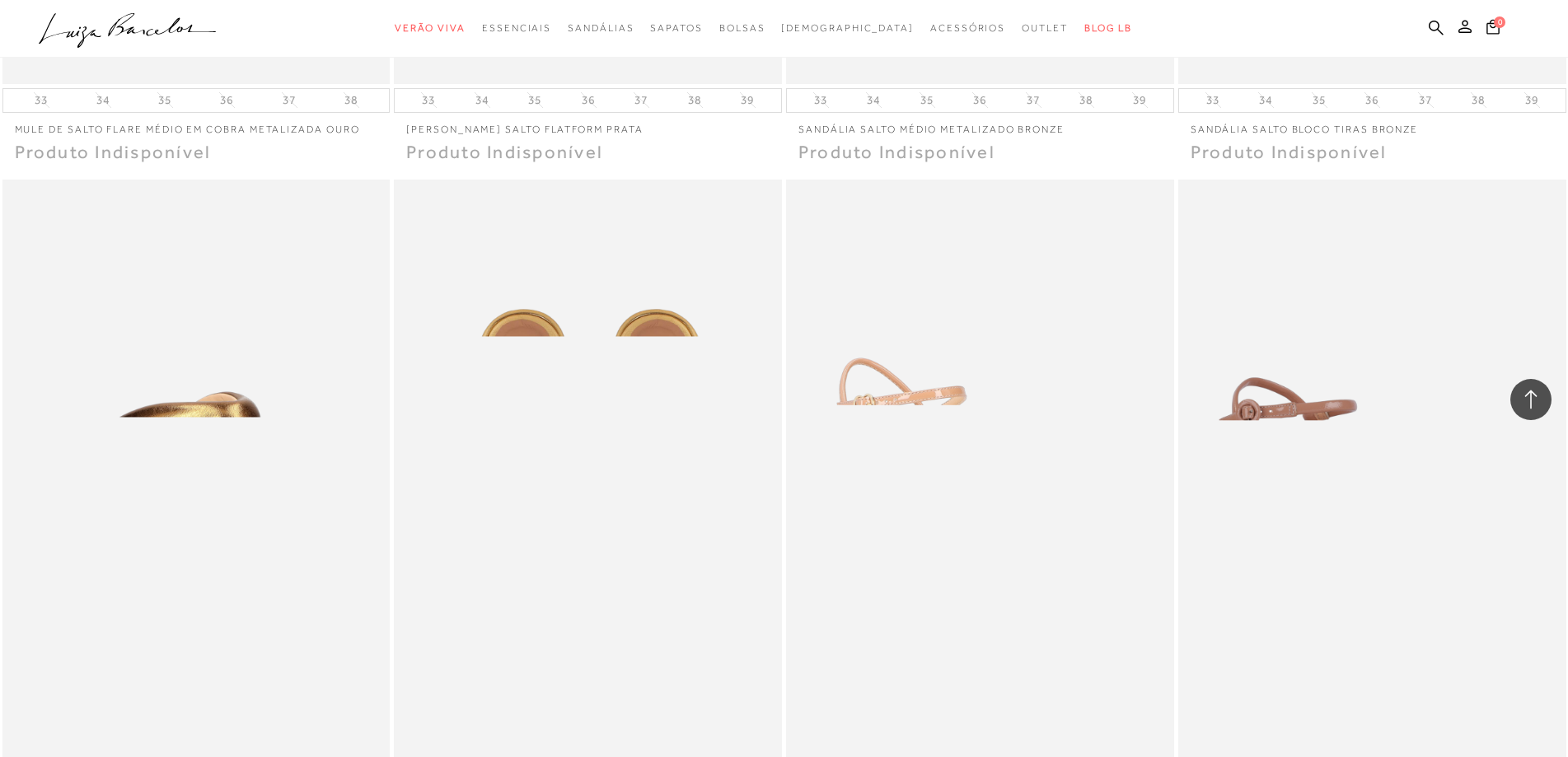
scroll to position [27846, 0]
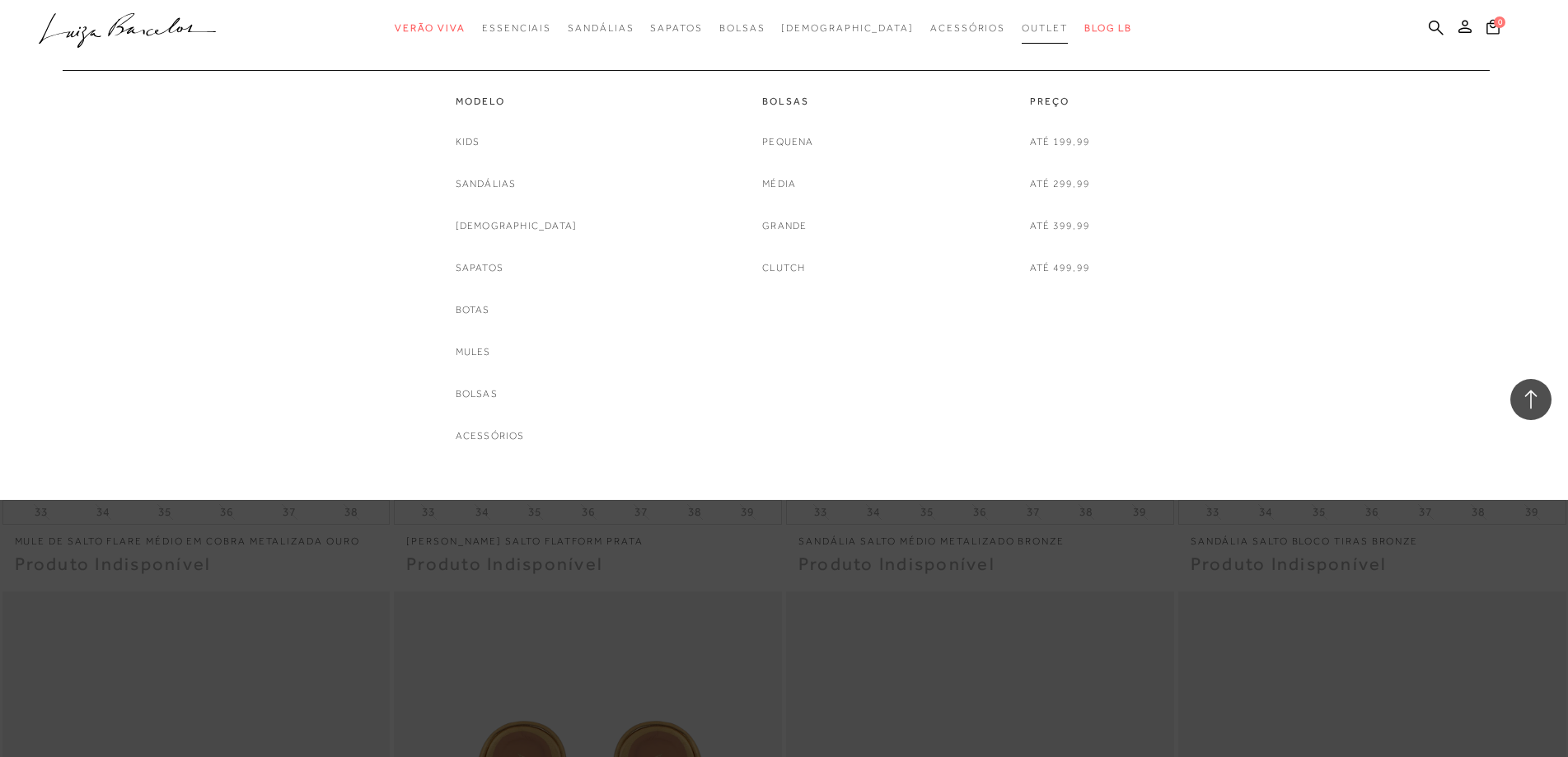
click at [1022, 29] on span "Outlet" at bounding box center [1045, 28] width 46 height 12
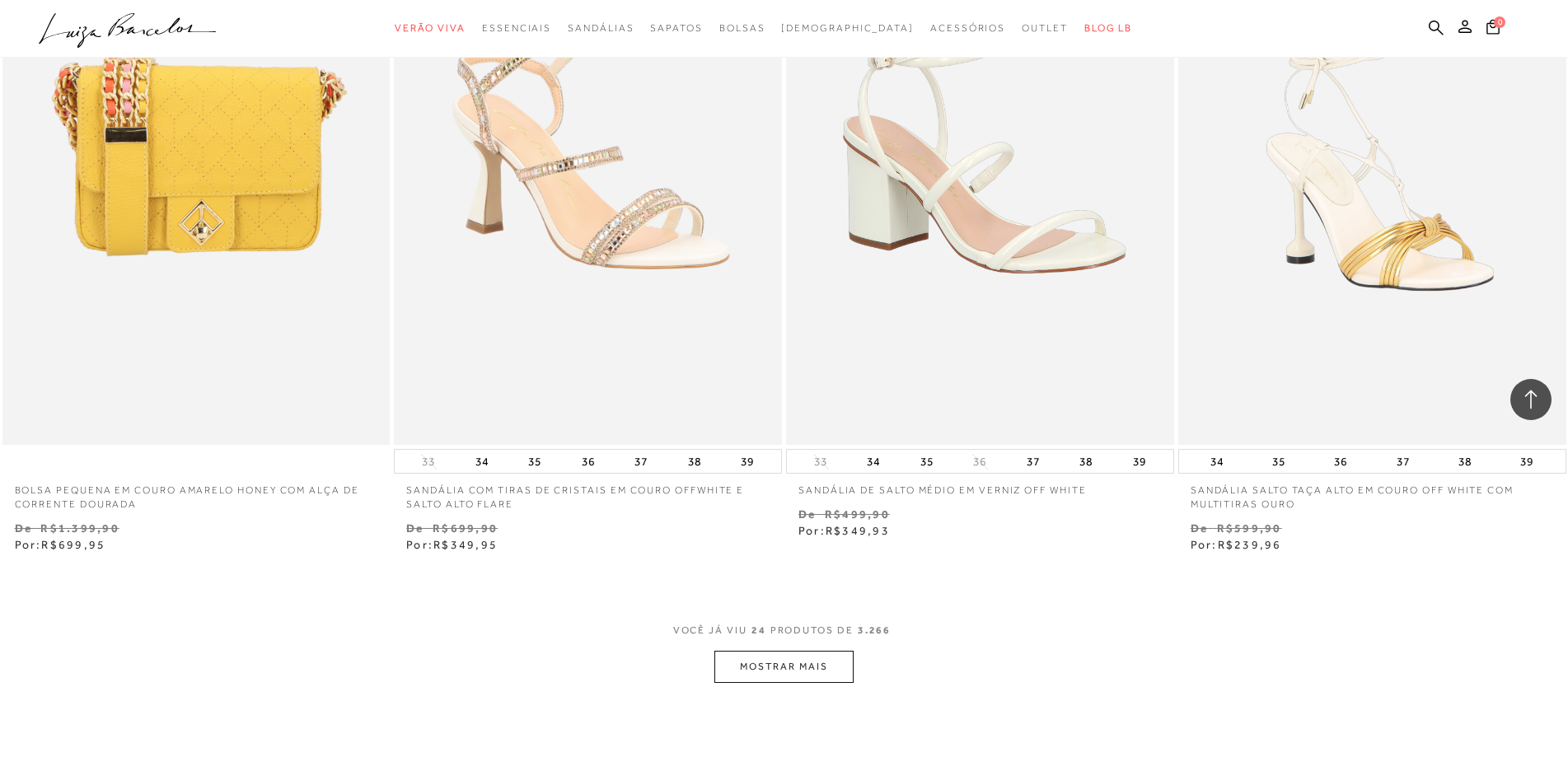
scroll to position [4119, 0]
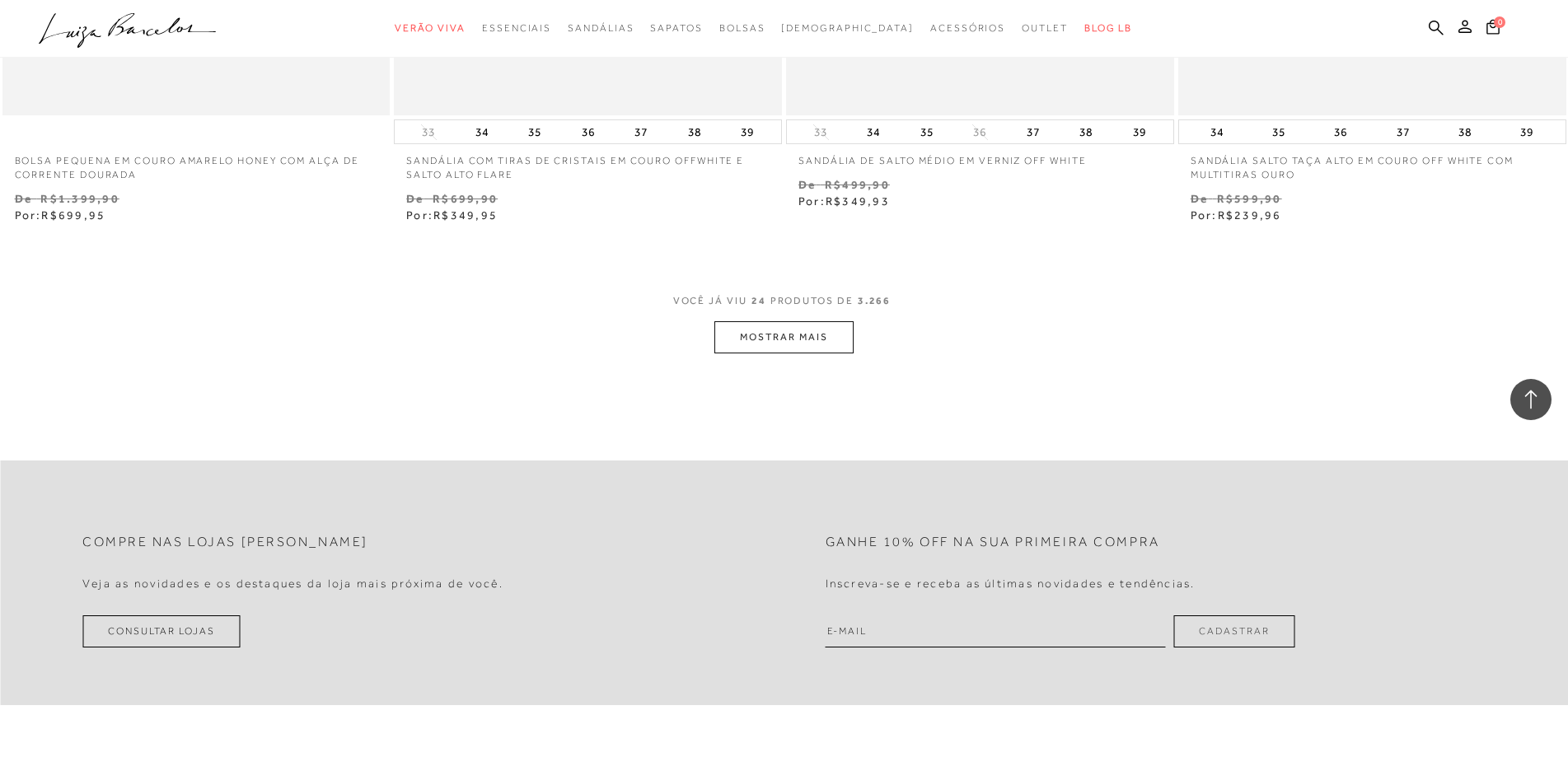
click at [740, 346] on button "MOSTRAR MAIS" at bounding box center [784, 337] width 138 height 32
